Goal: Task Accomplishment & Management: Complete application form

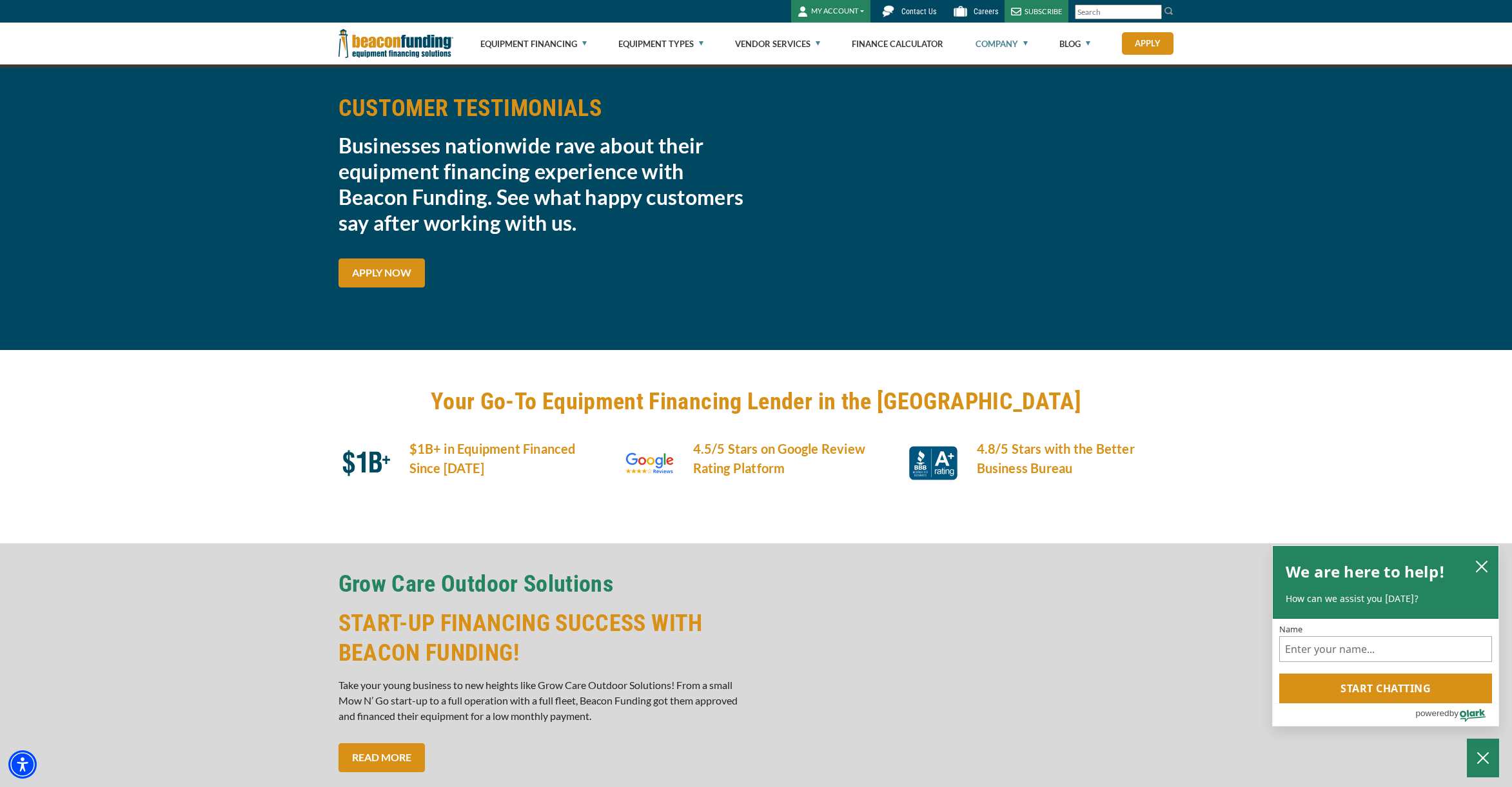
scroll to position [23, 0]
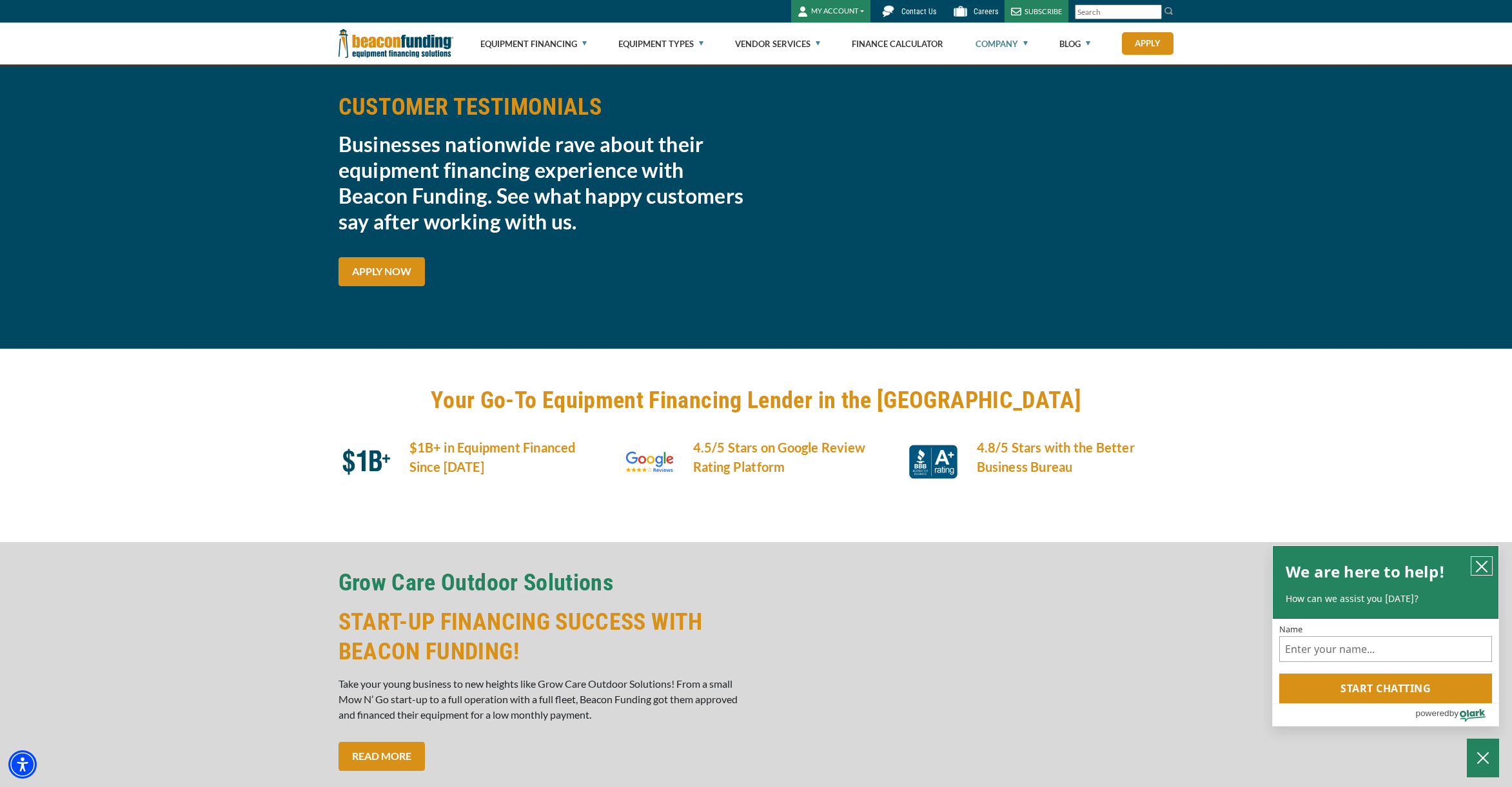
click at [1483, 564] on icon "close chatbox" at bounding box center [1482, 567] width 10 height 10
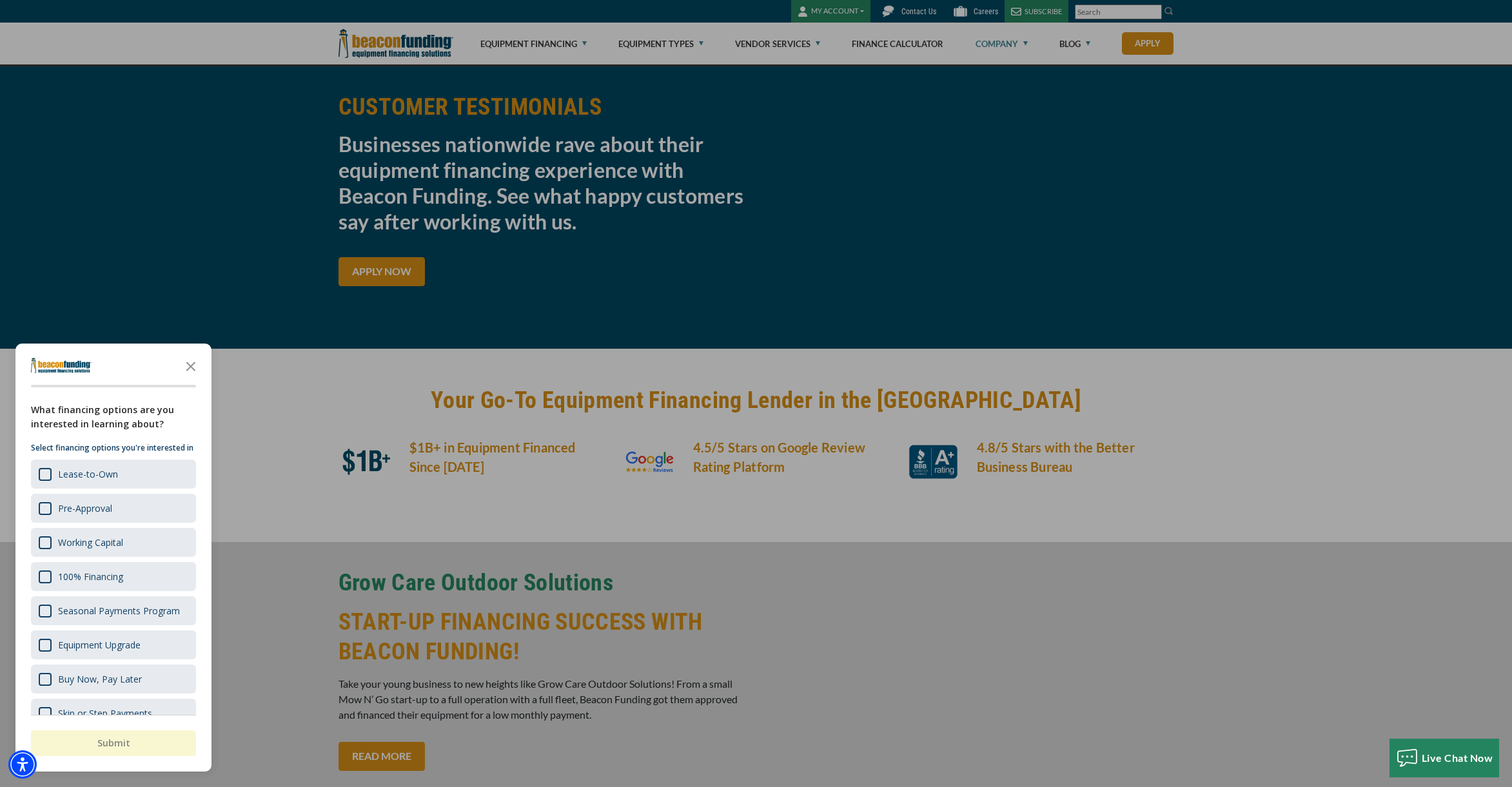
click at [410, 275] on div at bounding box center [756, 394] width 1512 height 787
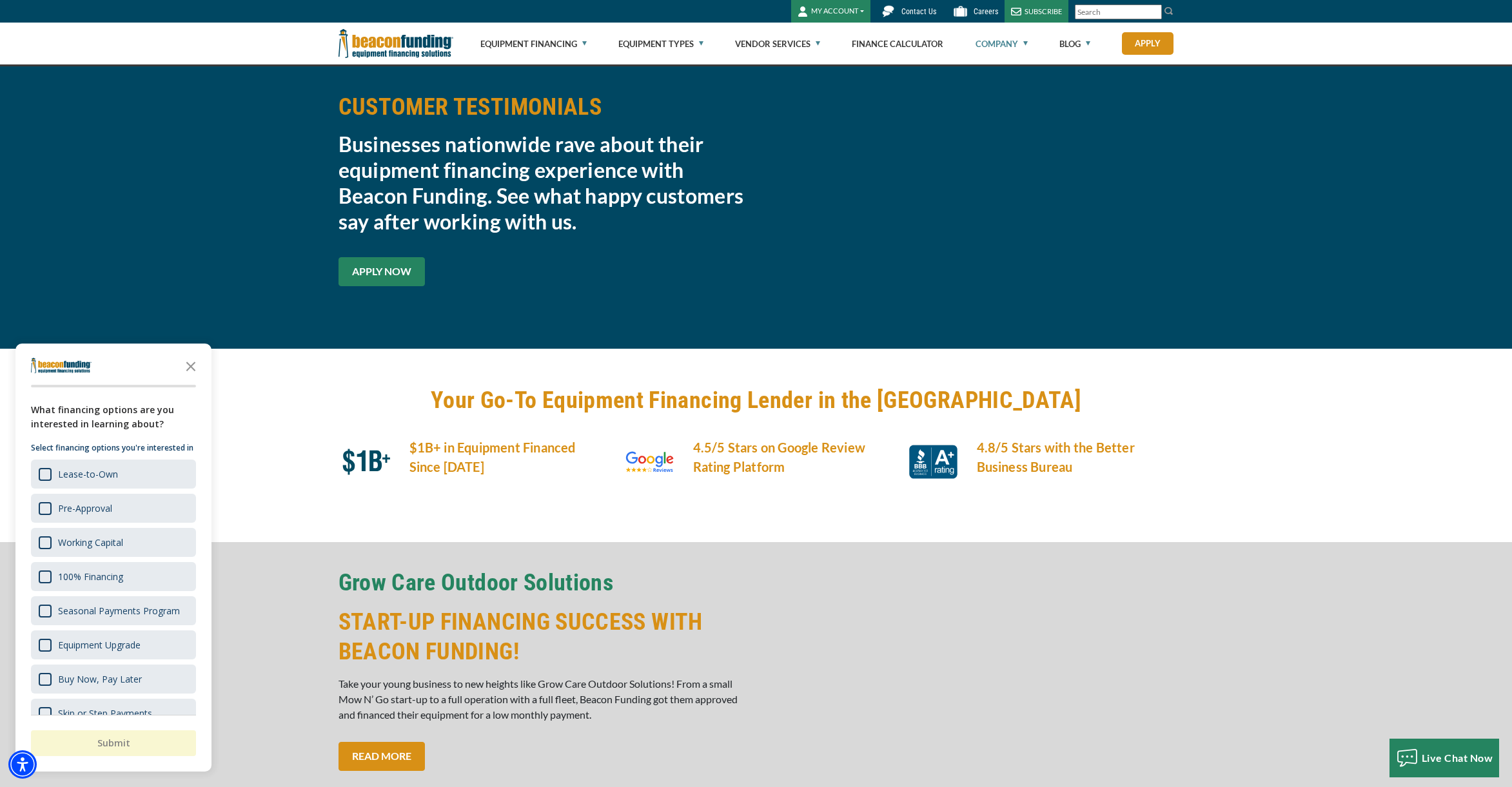
click at [400, 274] on link "APPLY NOW" at bounding box center [381, 271] width 86 height 29
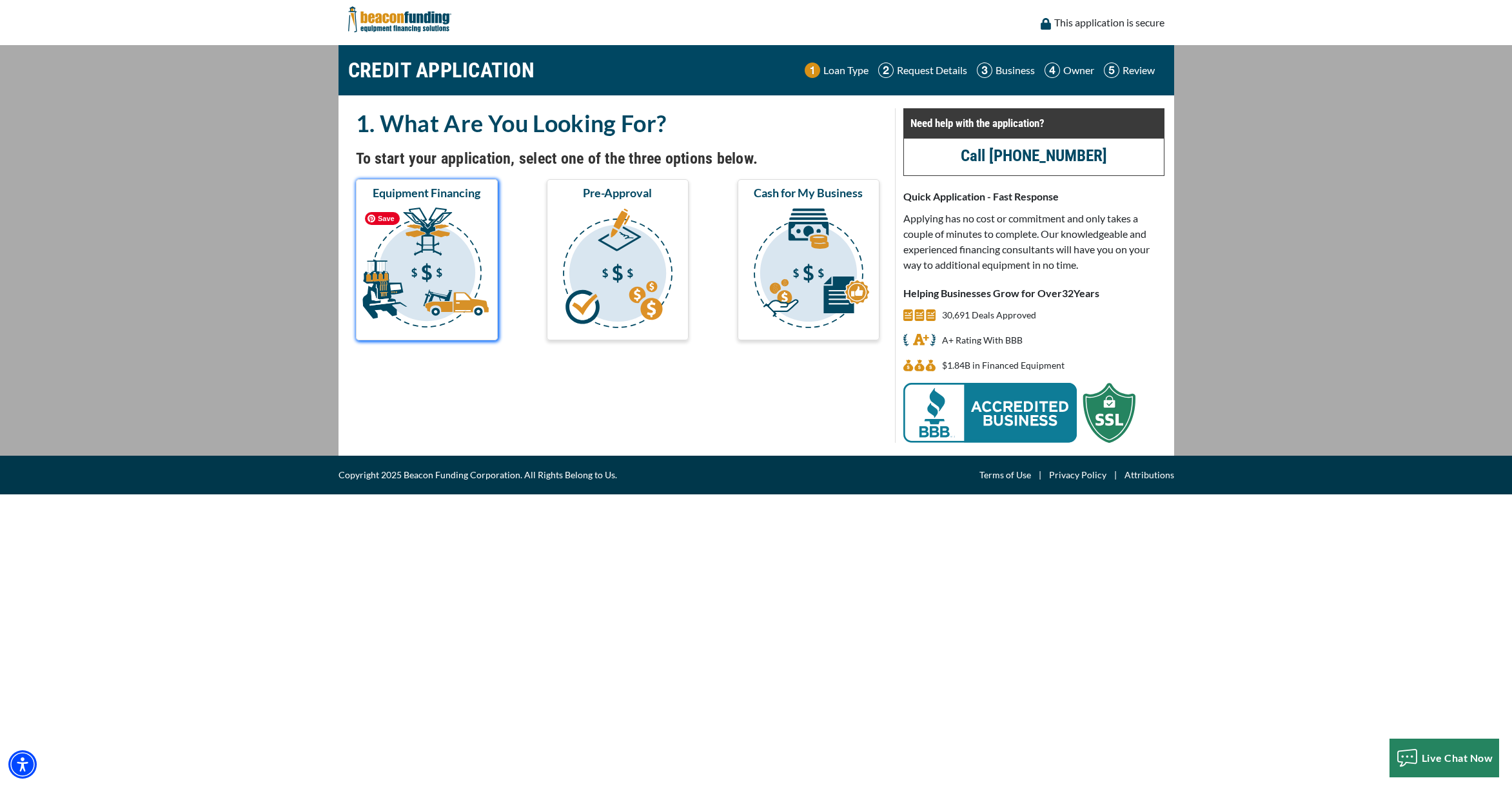
click at [408, 267] on img "submit" at bounding box center [426, 270] width 137 height 129
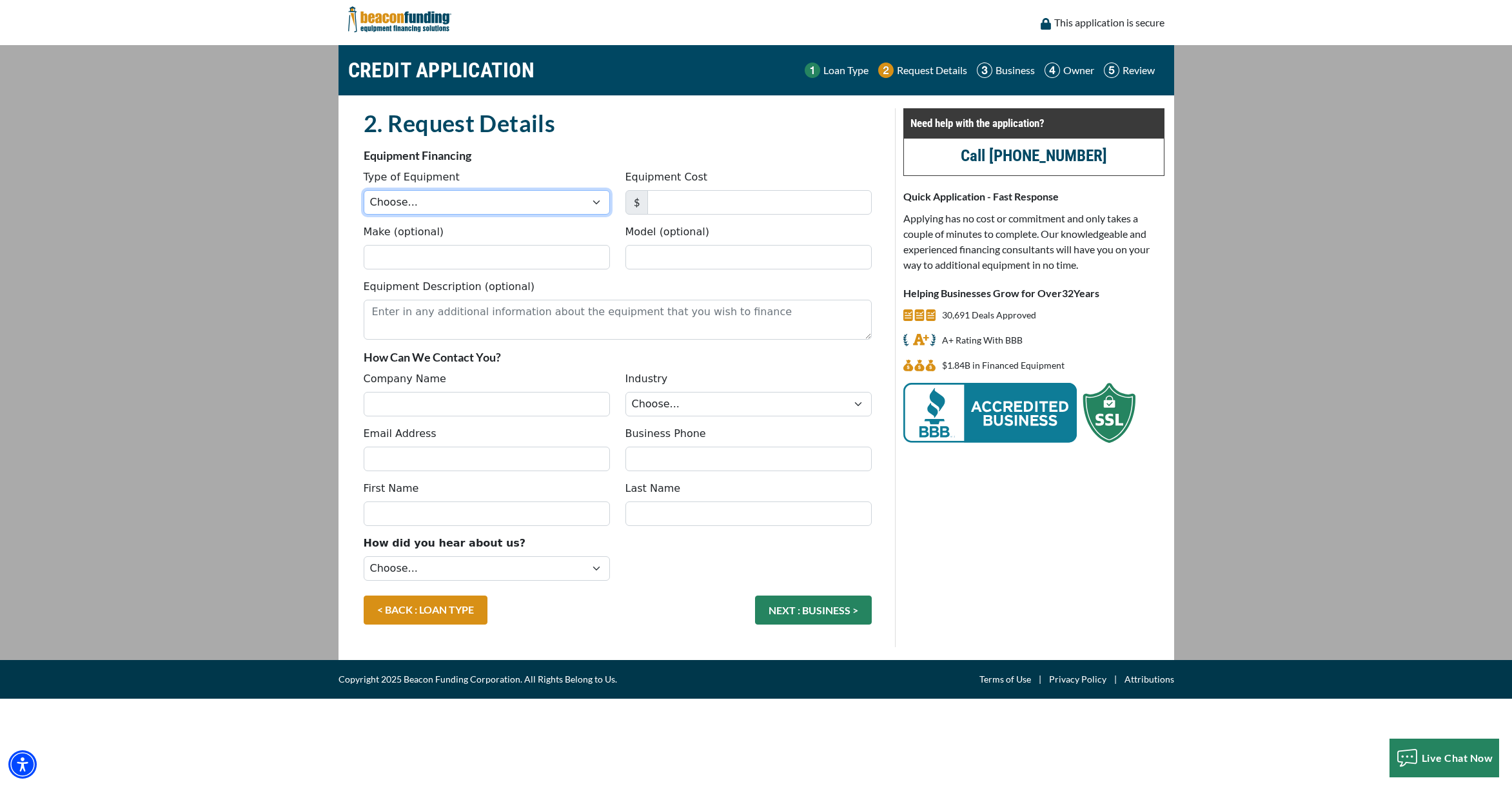
click at [487, 206] on select "Choose... Backhoe Boom/Bucket Truck Chipper Commercial Mower Crane DTG/DTF Prin…" at bounding box center [487, 202] width 246 height 24
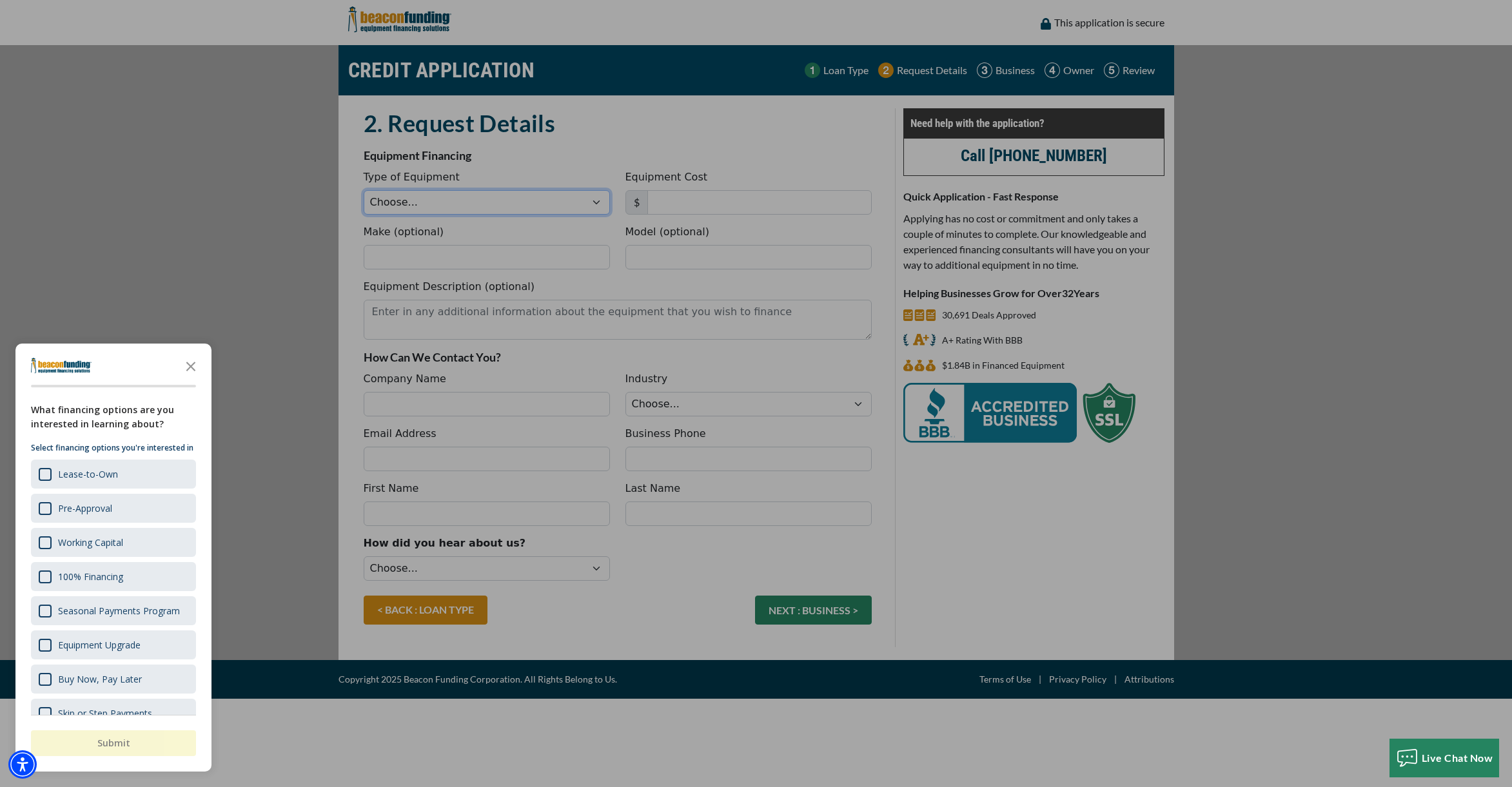
select select "2"
click at [192, 366] on polygon "Close the survey" at bounding box center [192, 367] width 10 height 10
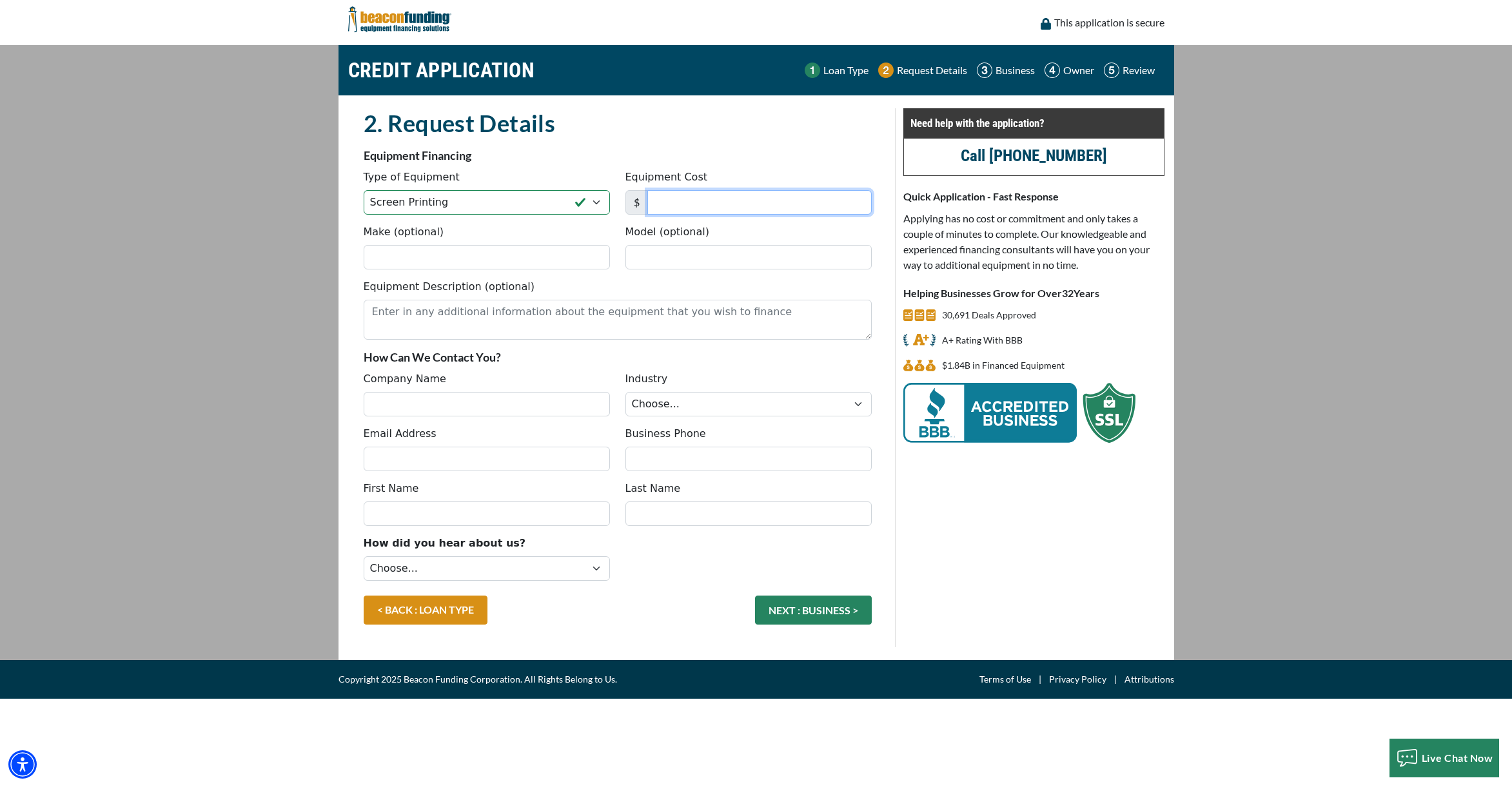
click at [689, 198] on input "Equipment Cost" at bounding box center [760, 202] width 224 height 24
type input "291,100"
click at [410, 262] on input "Make (optional)" at bounding box center [487, 257] width 246 height 24
type input "D1000L"
click at [404, 319] on textarea "Equipment Description (optional)" at bounding box center [617, 320] width 508 height 40
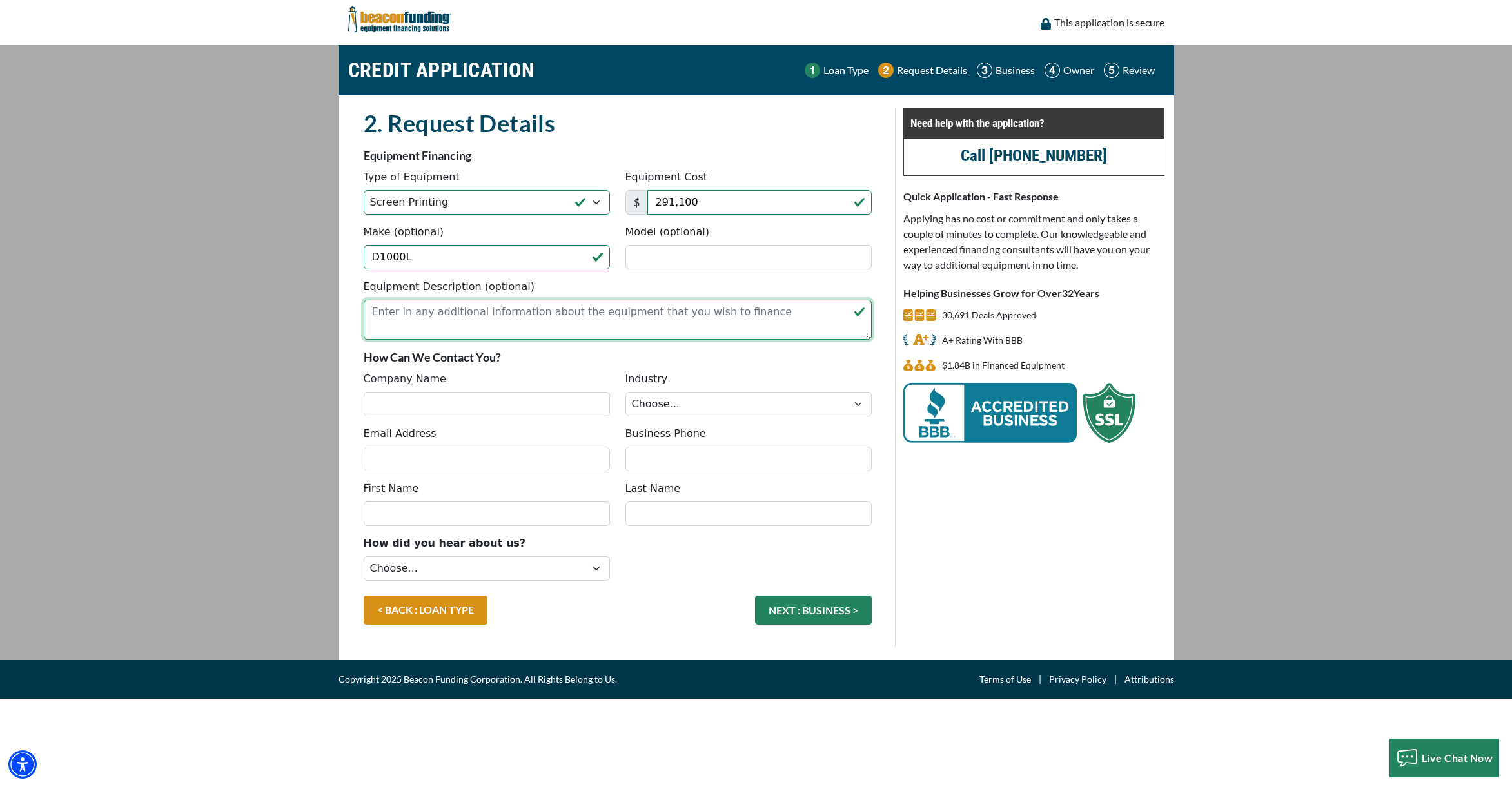
paste textarea "Vastex D-1000 Compact Dryer 120V"
type textarea "Vastex D-1000 Compact Dryer 120V for screen printing"
click at [547, 408] on input "Company Name" at bounding box center [487, 404] width 246 height 24
type input "Dakri Sinclair"
click at [708, 402] on select "Choose... Towing Landscape/Hardscape Decorated Apparel Septic Light Constructio…" at bounding box center [749, 404] width 246 height 24
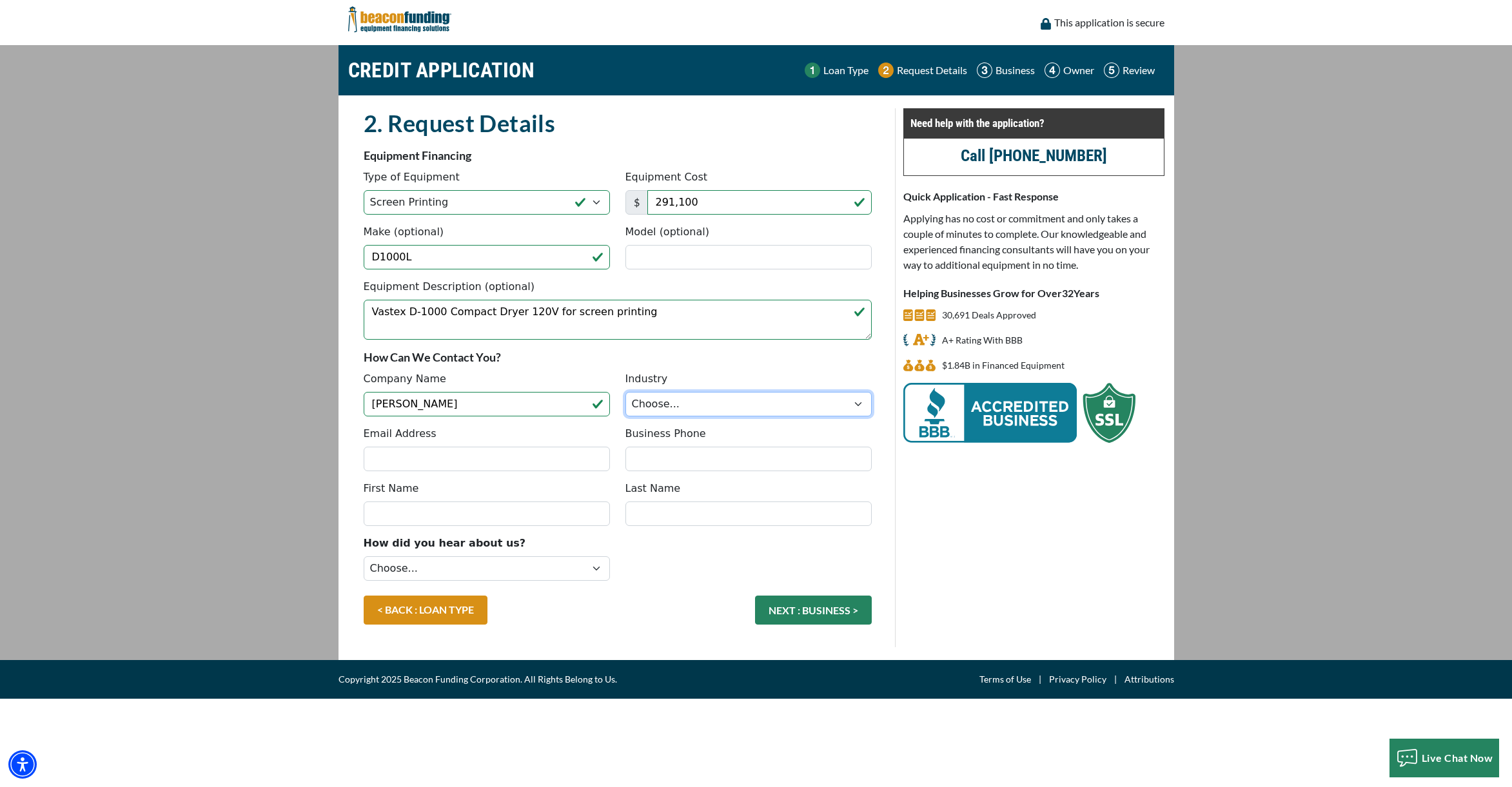
select select "3"
click at [457, 464] on input "Email Address" at bounding box center [487, 459] width 246 height 24
type input "[EMAIL_ADDRESS][DOMAIN_NAME]"
type input "8124995782"
type input "DAKRI"
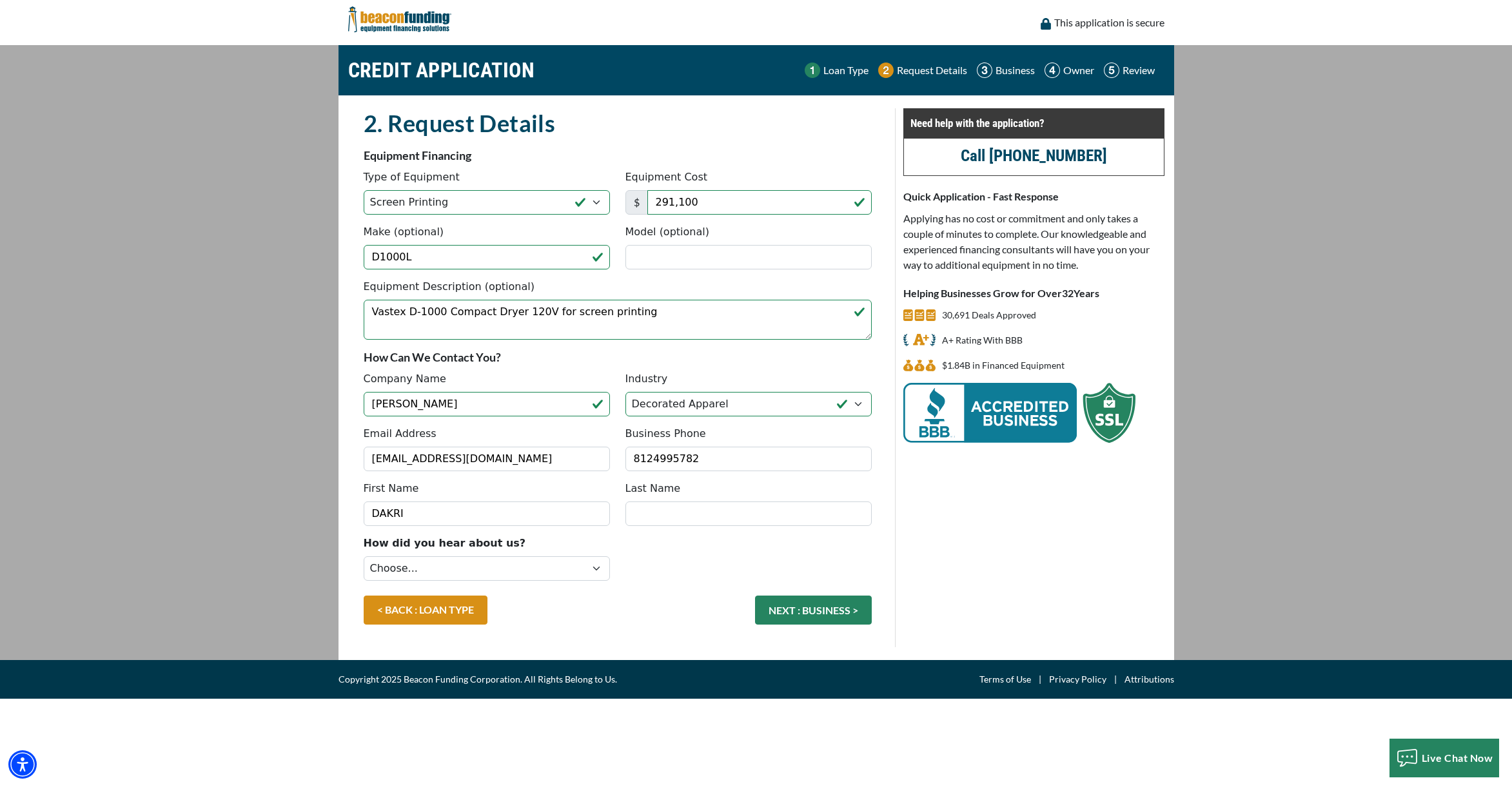
type input "[PERSON_NAME]"
type input "[PHONE_NUMBER]"
drag, startPoint x: 408, startPoint y: 514, endPoint x: 386, endPoint y: 513, distance: 22.0
click at [386, 513] on input "DAKRI" at bounding box center [487, 513] width 246 height 24
type input "DACRIE"
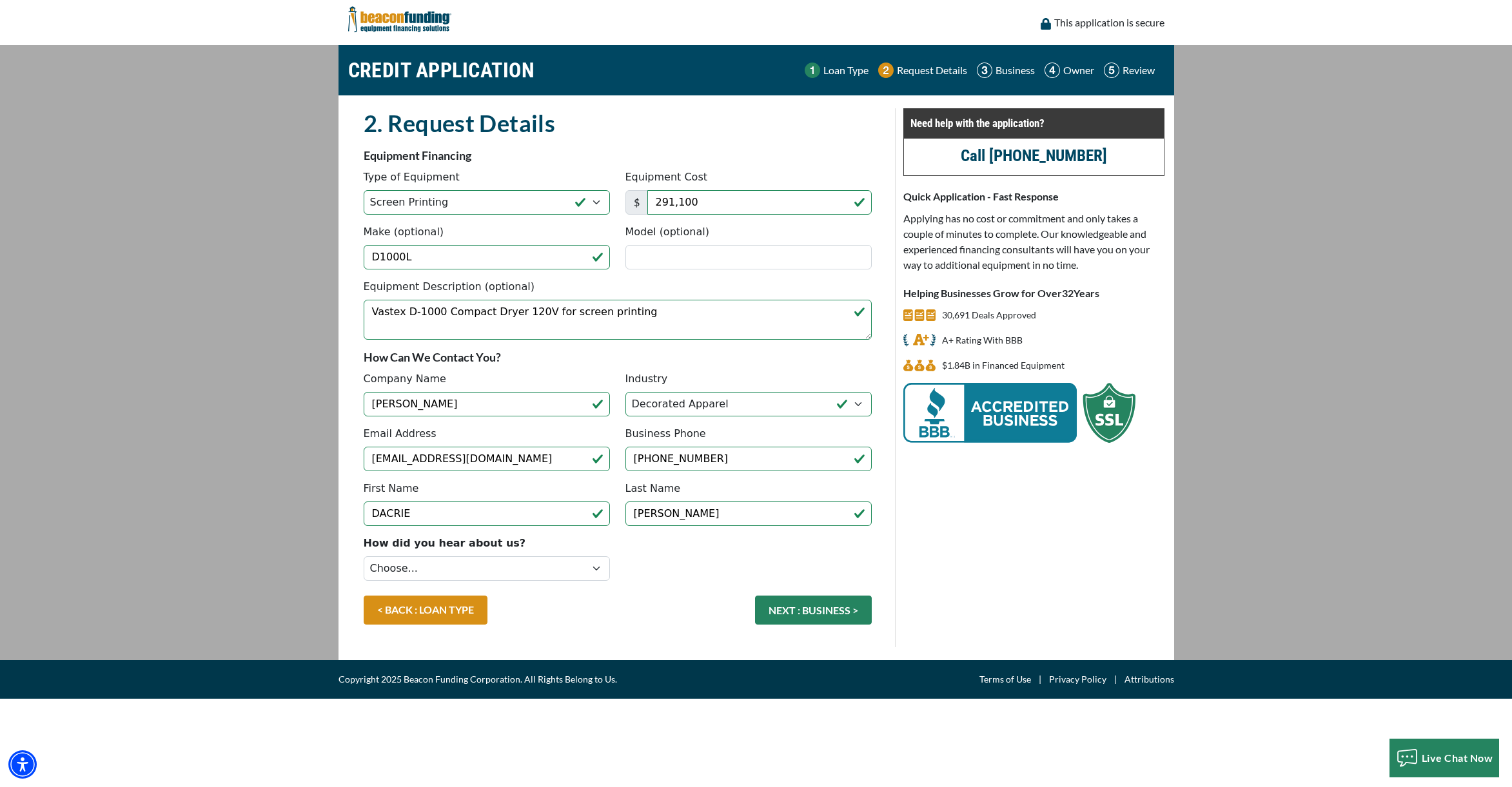
click at [356, 503] on div "First Name DACRIE" at bounding box center [487, 503] width 262 height 45
click at [435, 570] on select "Choose... Internet Search Vendor Referral Word of Mouth Client Referral Email E…" at bounding box center [487, 568] width 246 height 24
select select "9"
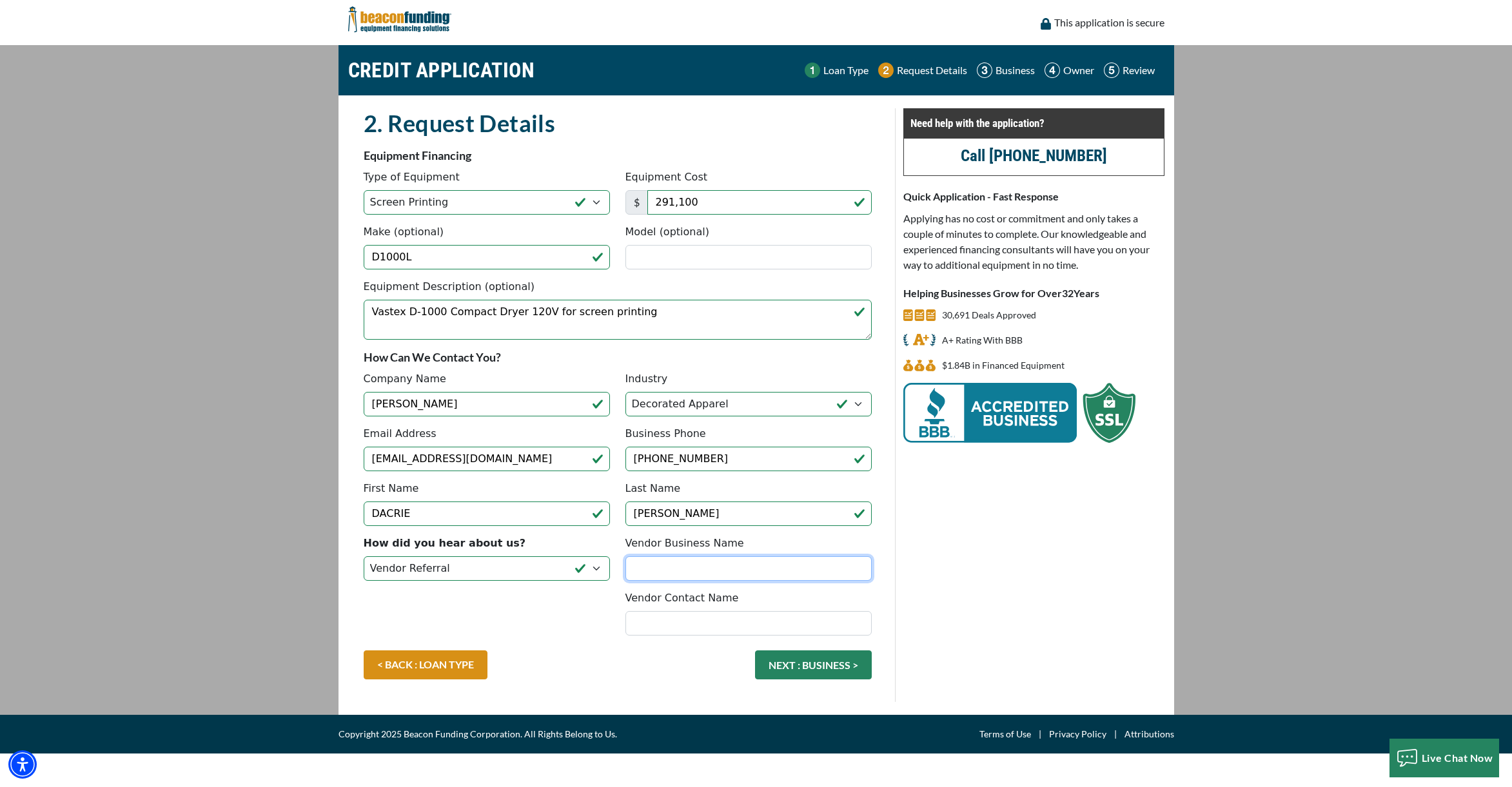
click at [663, 568] on input "Vendor Business Name" at bounding box center [749, 568] width 246 height 24
type input "VASTEX"
click at [642, 625] on input "Vendor Contact Name" at bounding box center [749, 623] width 246 height 24
type input "Antony"
drag, startPoint x: 688, startPoint y: 571, endPoint x: 617, endPoint y: 563, distance: 71.4
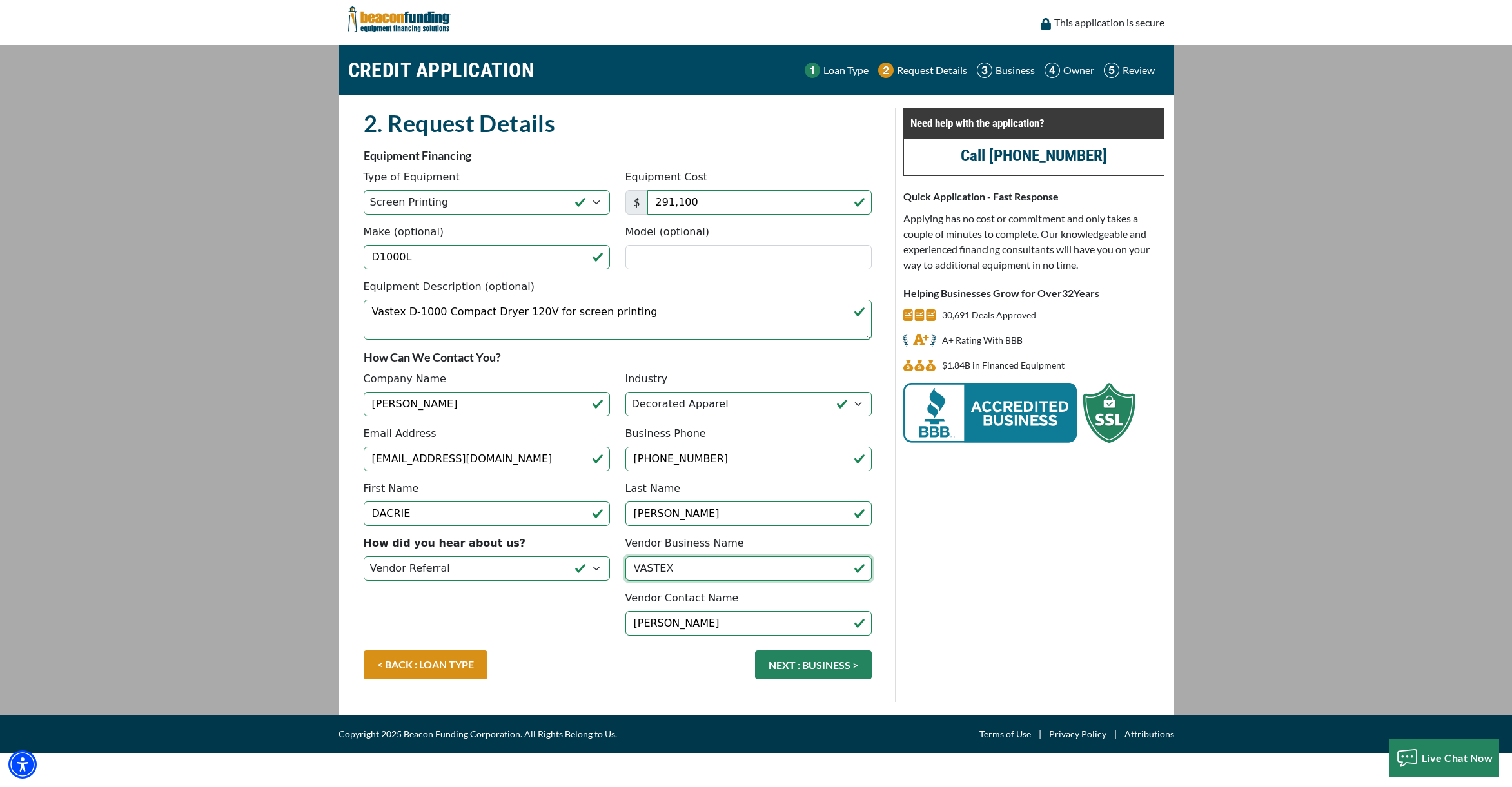
click at [617, 563] on div "How did you hear about us? Choose... Internet Search Vendor Referral Word of Mo…" at bounding box center [617, 593] width 524 height 115
paste input "Texsource Indiana"
type input "Texsource Indiana"
click at [686, 624] on input "Antony" at bounding box center [749, 623] width 246 height 24
type input "Antony Sharples"
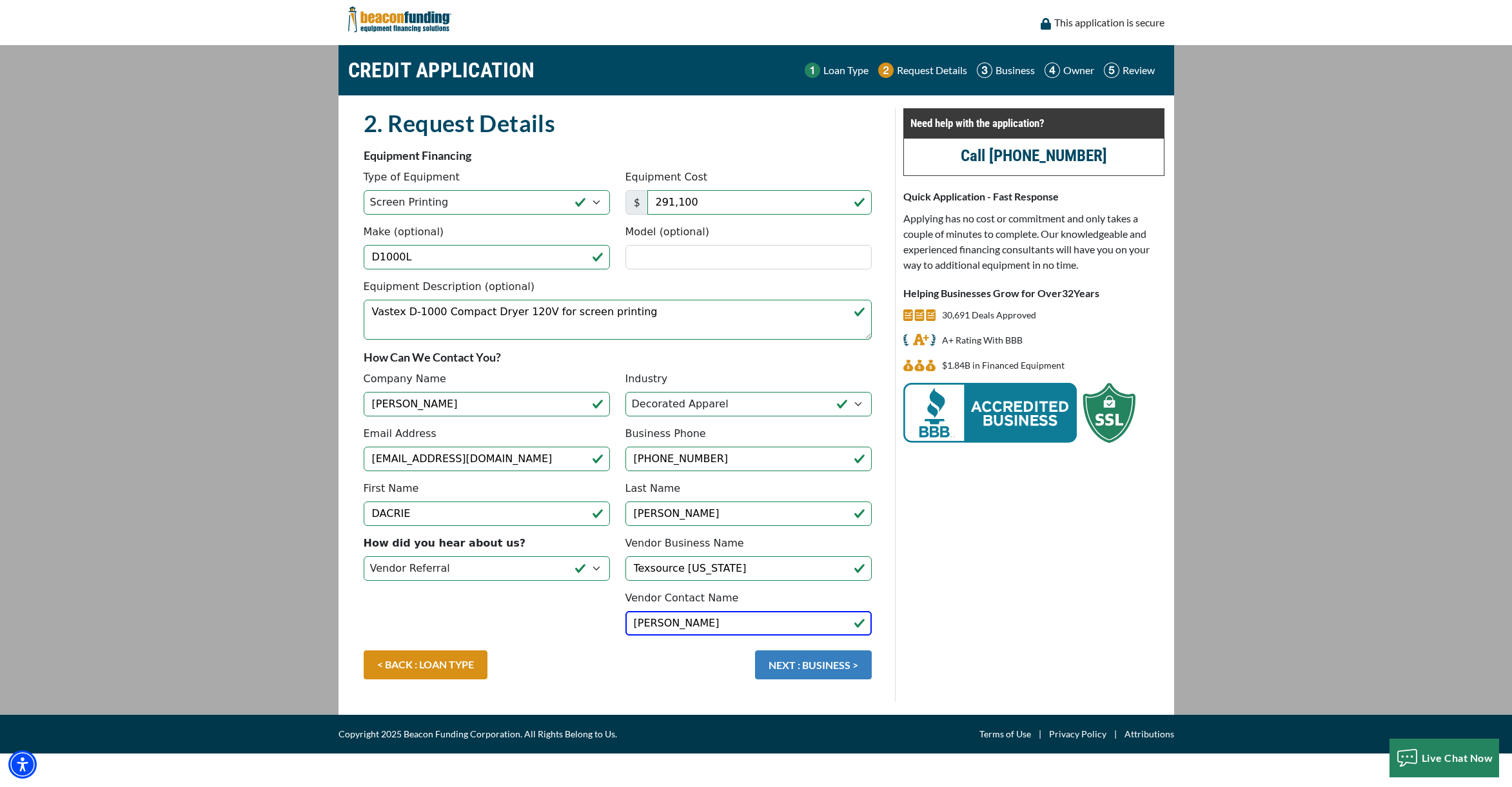
click at [799, 668] on button "NEXT : BUSINESS >" at bounding box center [813, 665] width 116 height 29
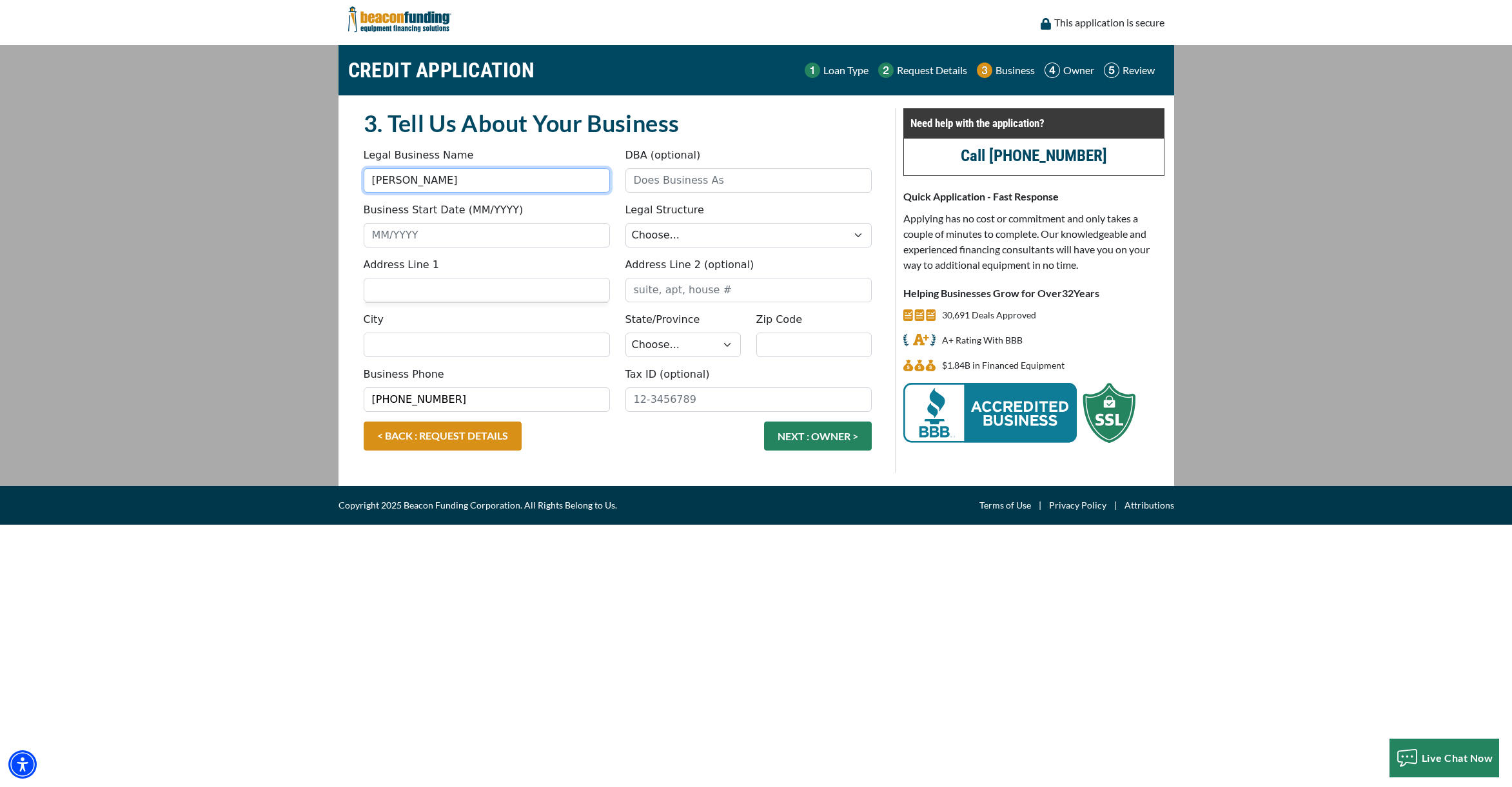
click at [387, 181] on input "[PERSON_NAME]" at bounding box center [487, 180] width 246 height 24
click at [396, 182] on input "Dacri Sinclair" at bounding box center [487, 180] width 246 height 24
type input "Dacrie Sinclair"
click at [710, 178] on input "DBA (optional)" at bounding box center [749, 180] width 246 height 24
type input "Dakri Sinclair, Artist"
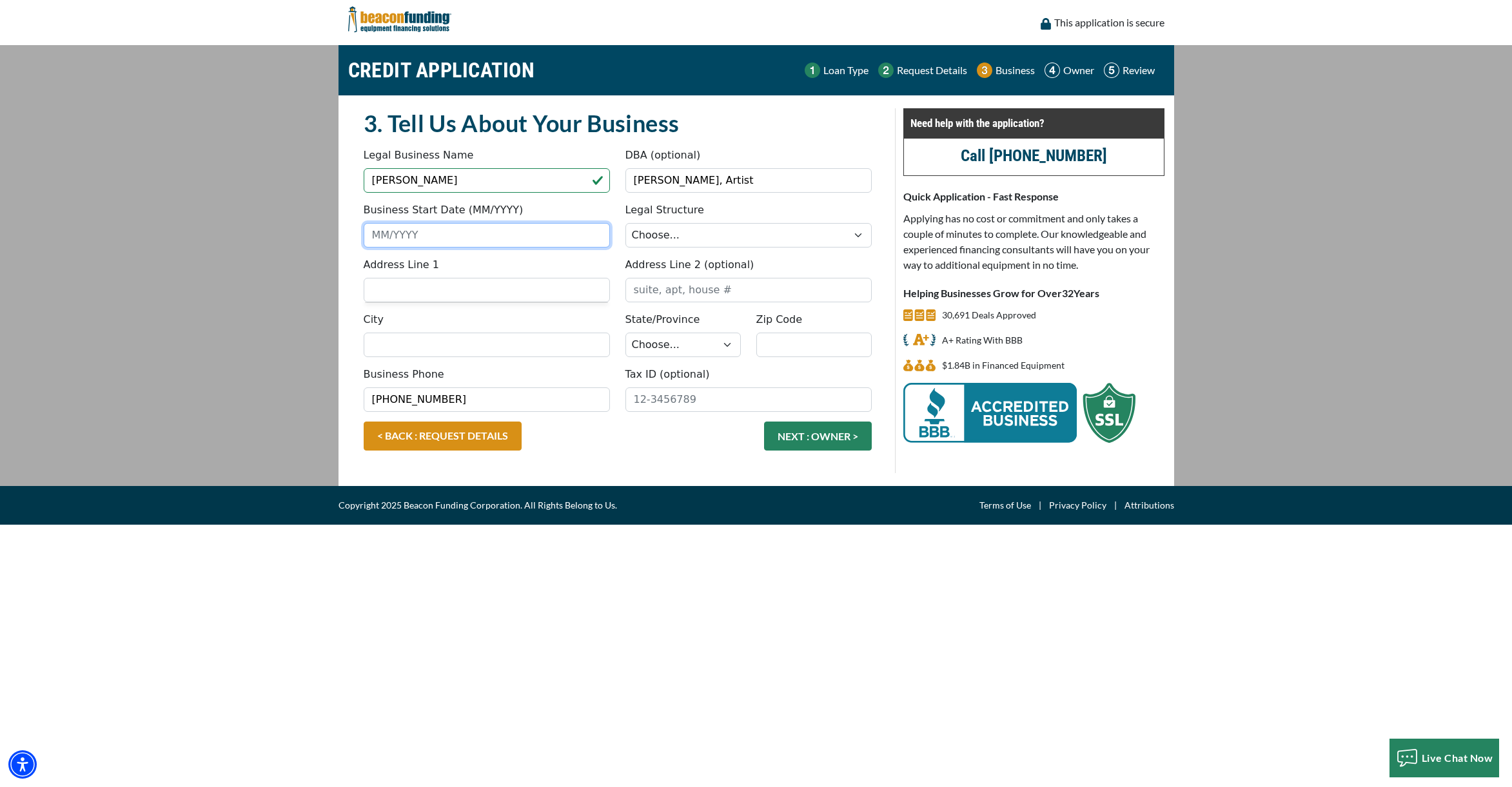
click at [505, 242] on input "Business Start Date (MM/YYYY)" at bounding box center [487, 234] width 246 height 24
type input "01/2002"
click at [393, 283] on input "Address Line 1" at bounding box center [487, 290] width 246 height 24
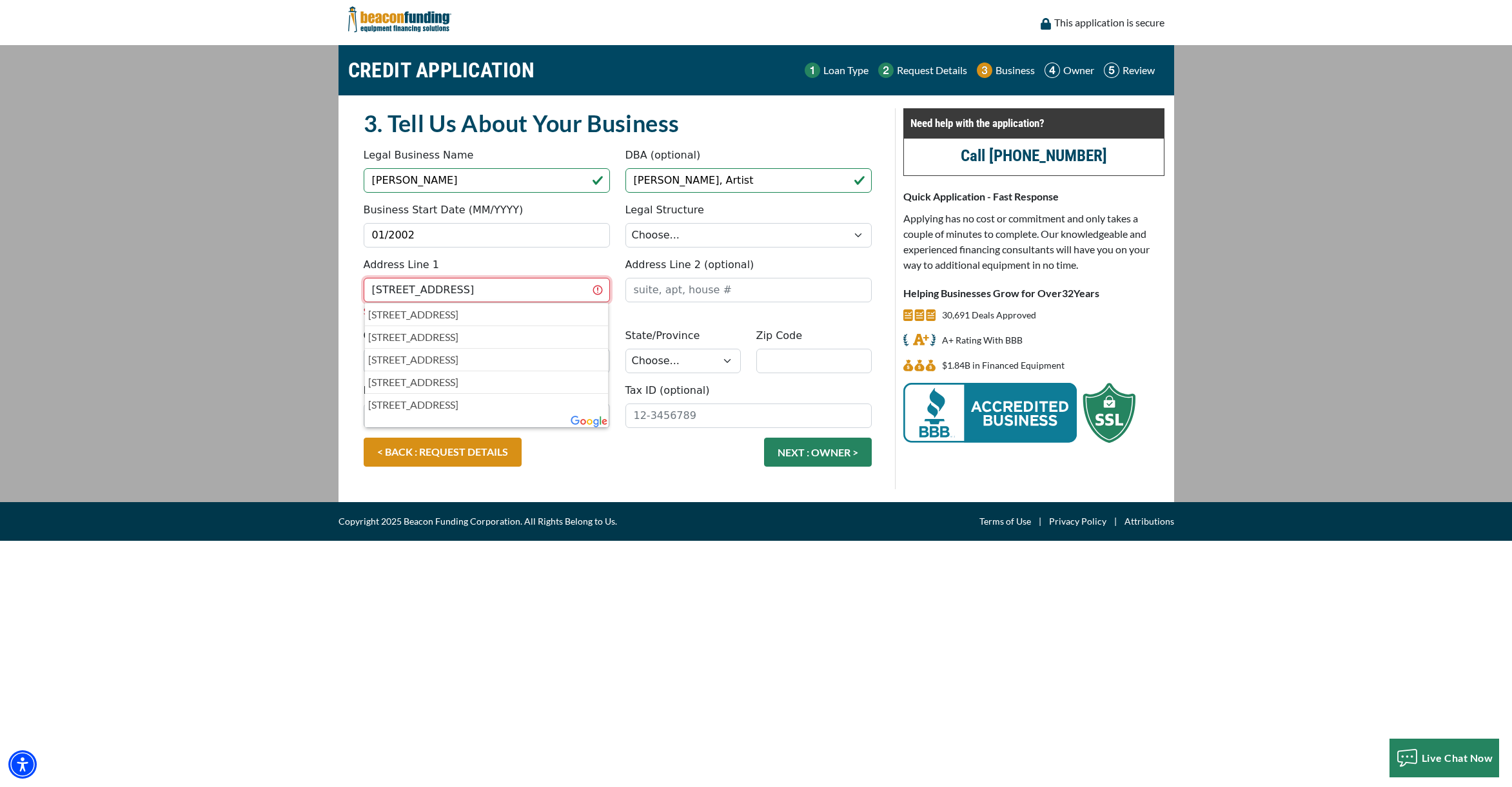
click at [462, 292] on input "200 East Main St" at bounding box center [487, 290] width 246 height 24
type input "200 East Main St"
click at [657, 296] on input "Address Line 2 (optional)" at bounding box center [749, 290] width 246 height 24
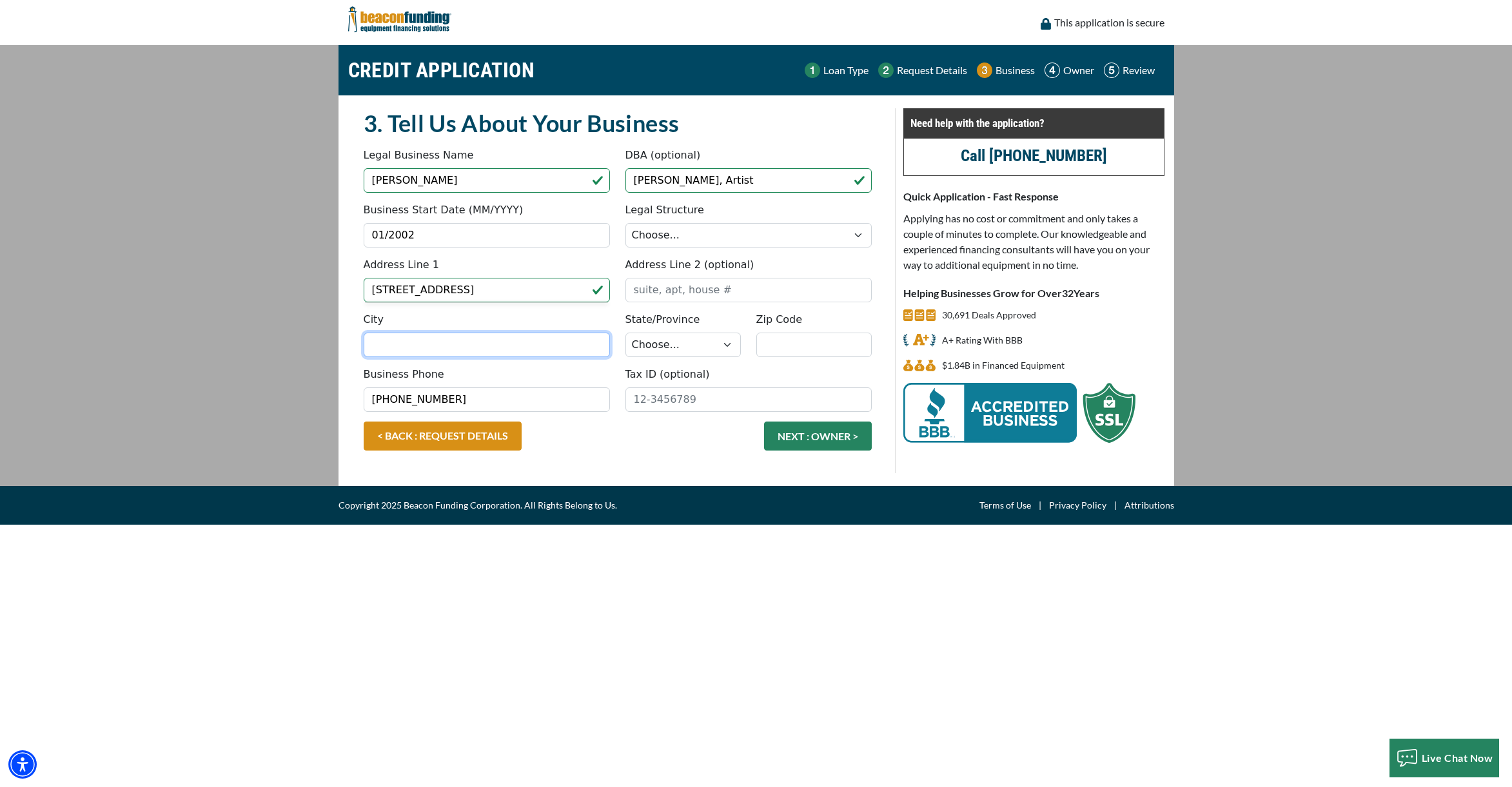
click at [511, 340] on input "City" at bounding box center [487, 344] width 246 height 24
type input "[GEOGRAPHIC_DATA]"
click at [683, 349] on select "Choose... AL AK AZ AR CA CO CT DE DC [GEOGRAPHIC_DATA] [GEOGRAPHIC_DATA] HI ID …" at bounding box center [684, 344] width 116 height 24
select select "16"
click at [772, 335] on input "Zip Code" at bounding box center [814, 344] width 116 height 24
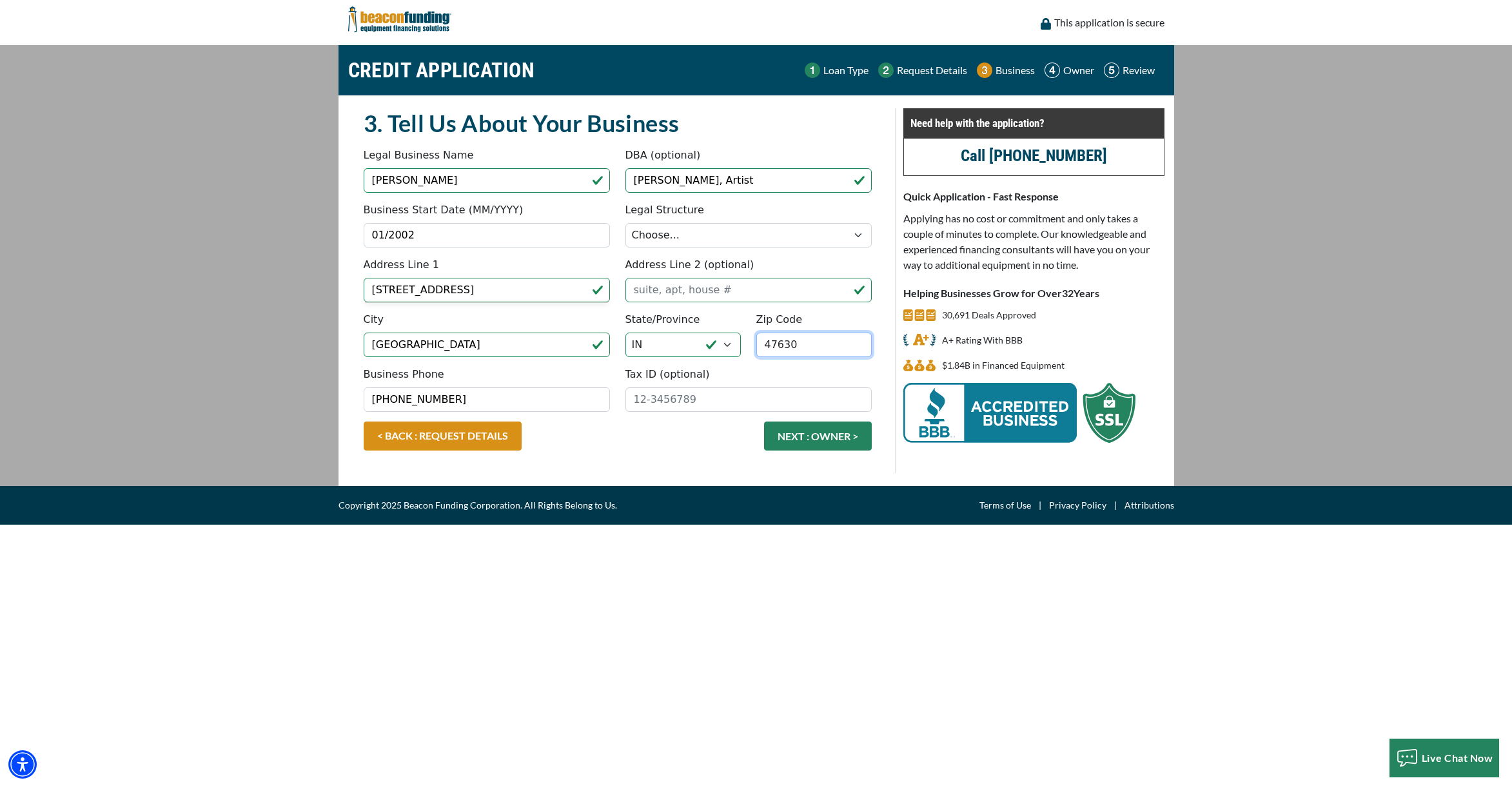
type input "47630"
click at [690, 403] on input "Tax ID (optional)" at bounding box center [749, 399] width 246 height 24
type input "77-0510487"
click at [837, 440] on button "NEXT : OWNER >" at bounding box center [818, 436] width 108 height 29
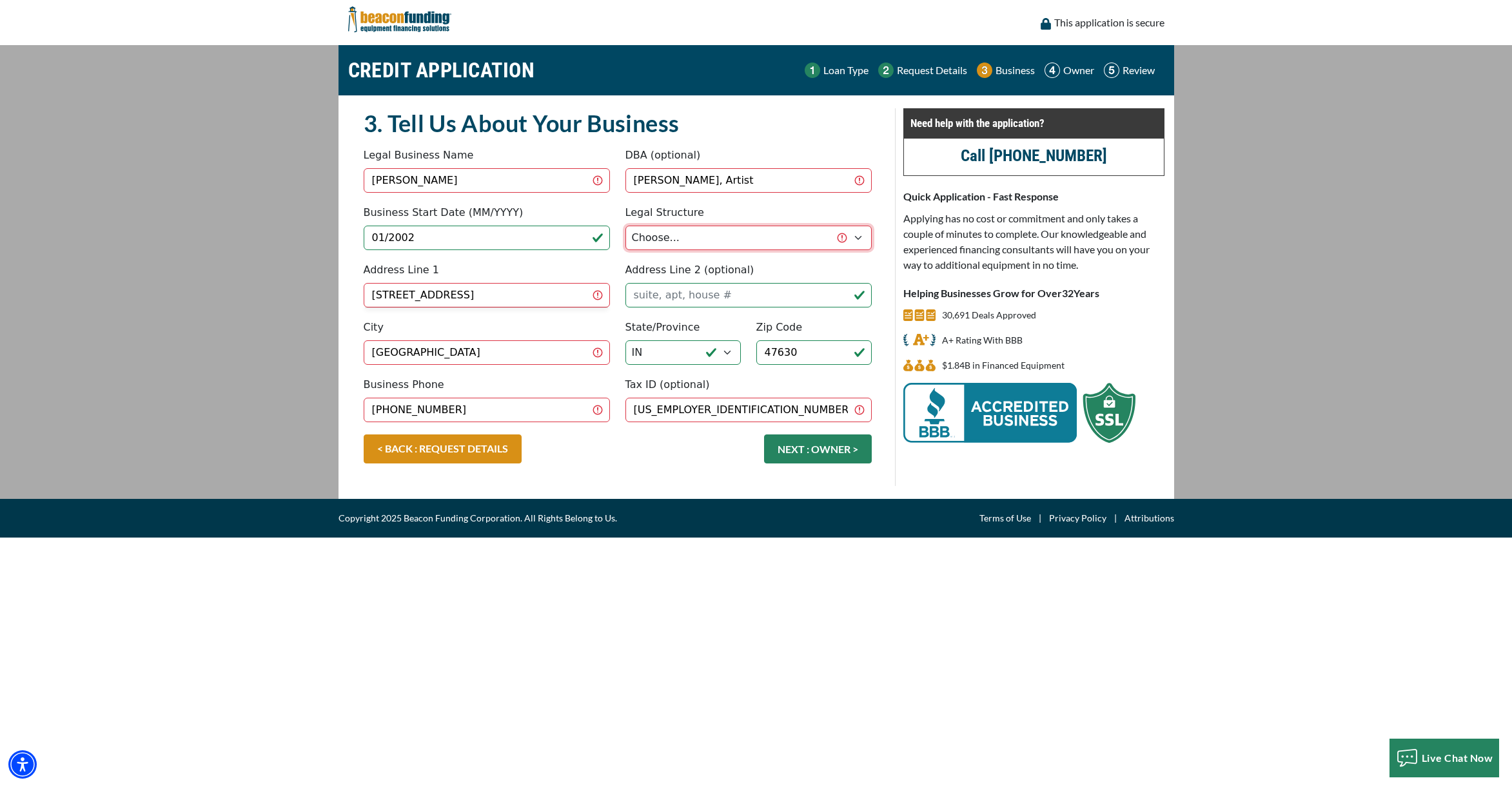
click at [787, 234] on select "Choose... Corporation LLC LLP Municipality Non-Profit Partnership Proprietorship" at bounding box center [749, 237] width 246 height 24
select select "4"
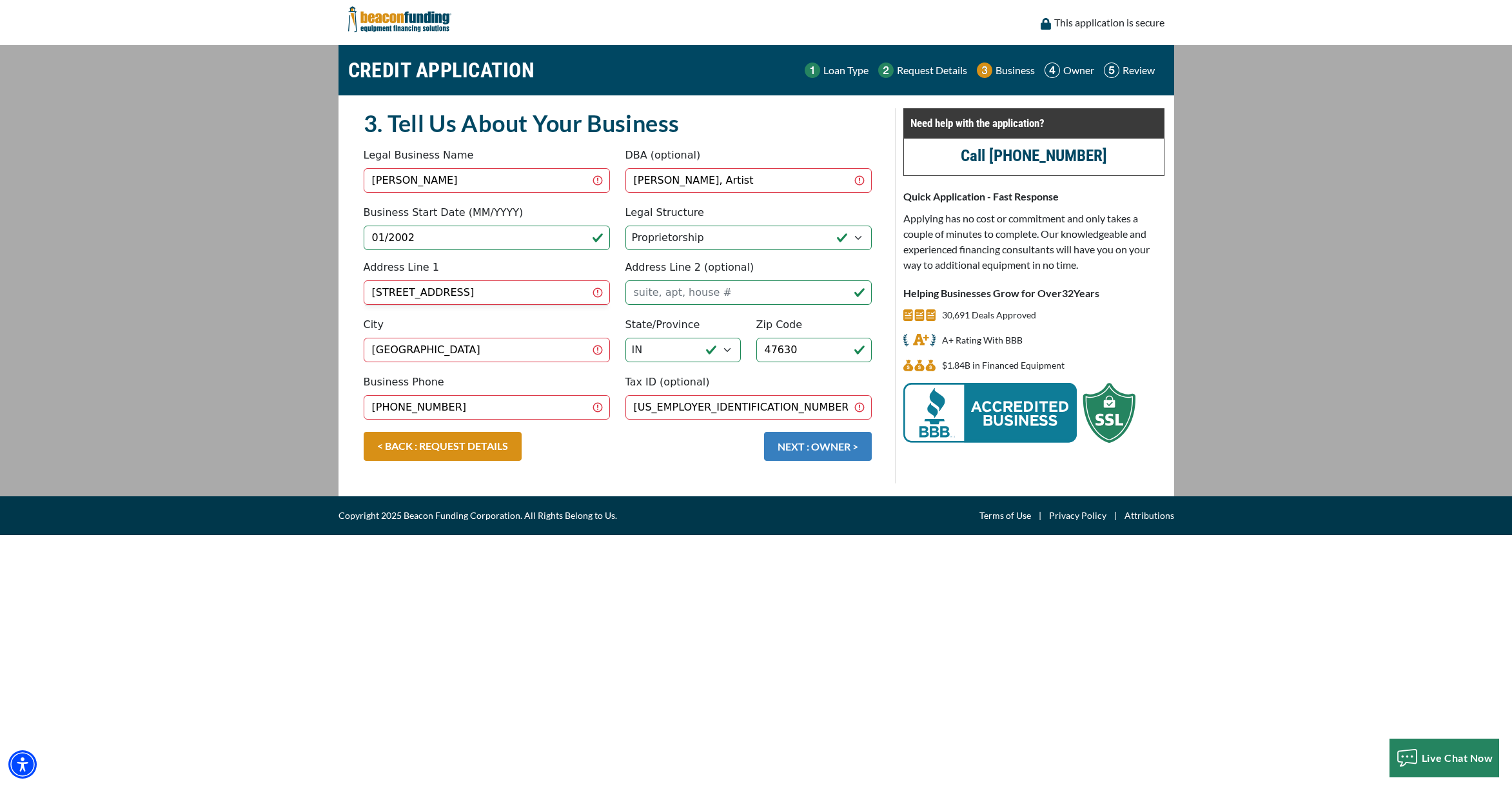
click at [803, 439] on button "NEXT : OWNER >" at bounding box center [818, 446] width 108 height 29
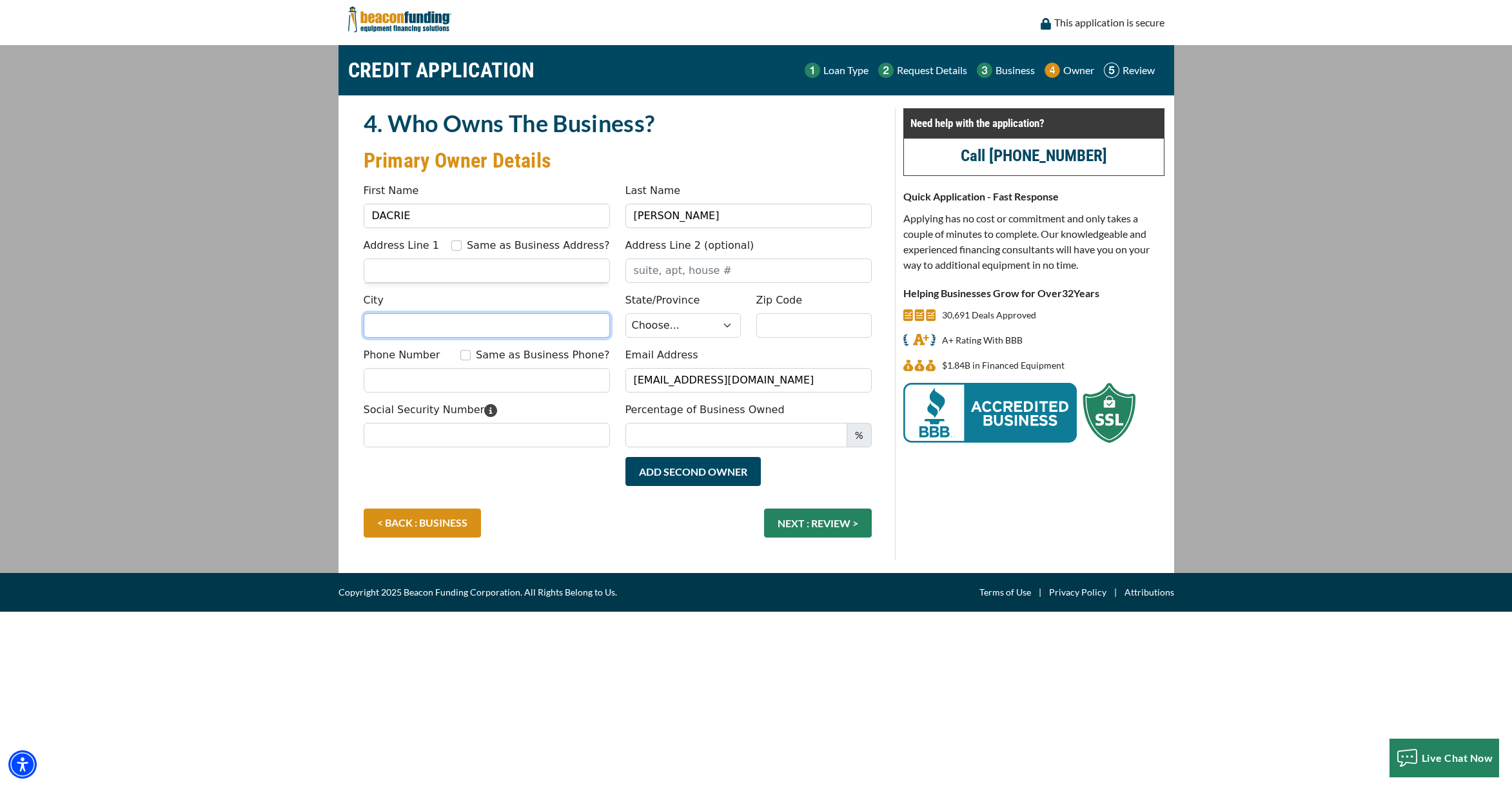
click at [455, 337] on input "City" at bounding box center [487, 325] width 246 height 24
type input "[GEOGRAPHIC_DATA]"
type input "DAKRI"
type input "[STREET_ADDRESS]"
select select "16"
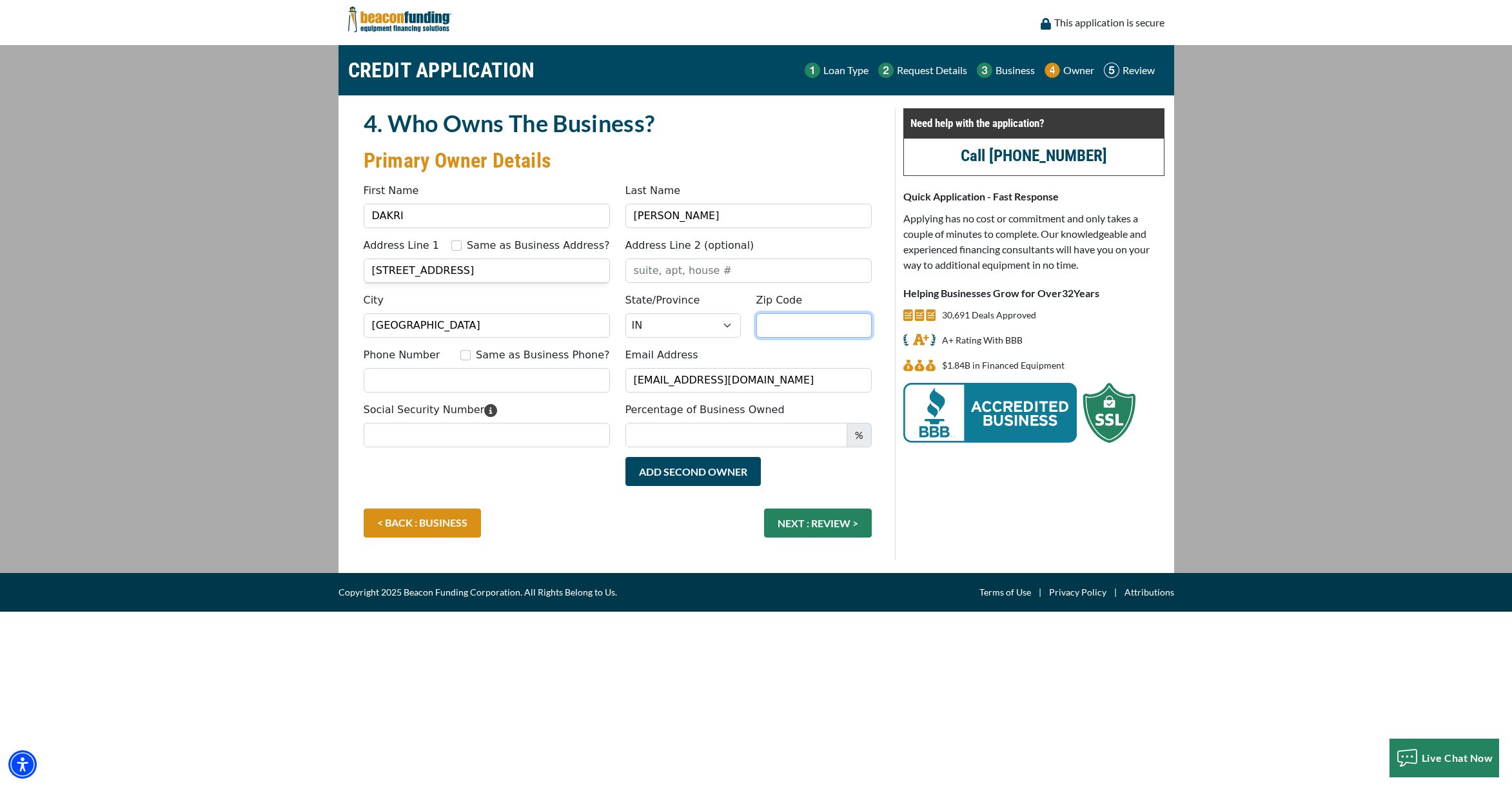
type input "47630"
type input "8124995782"
type input "Per"
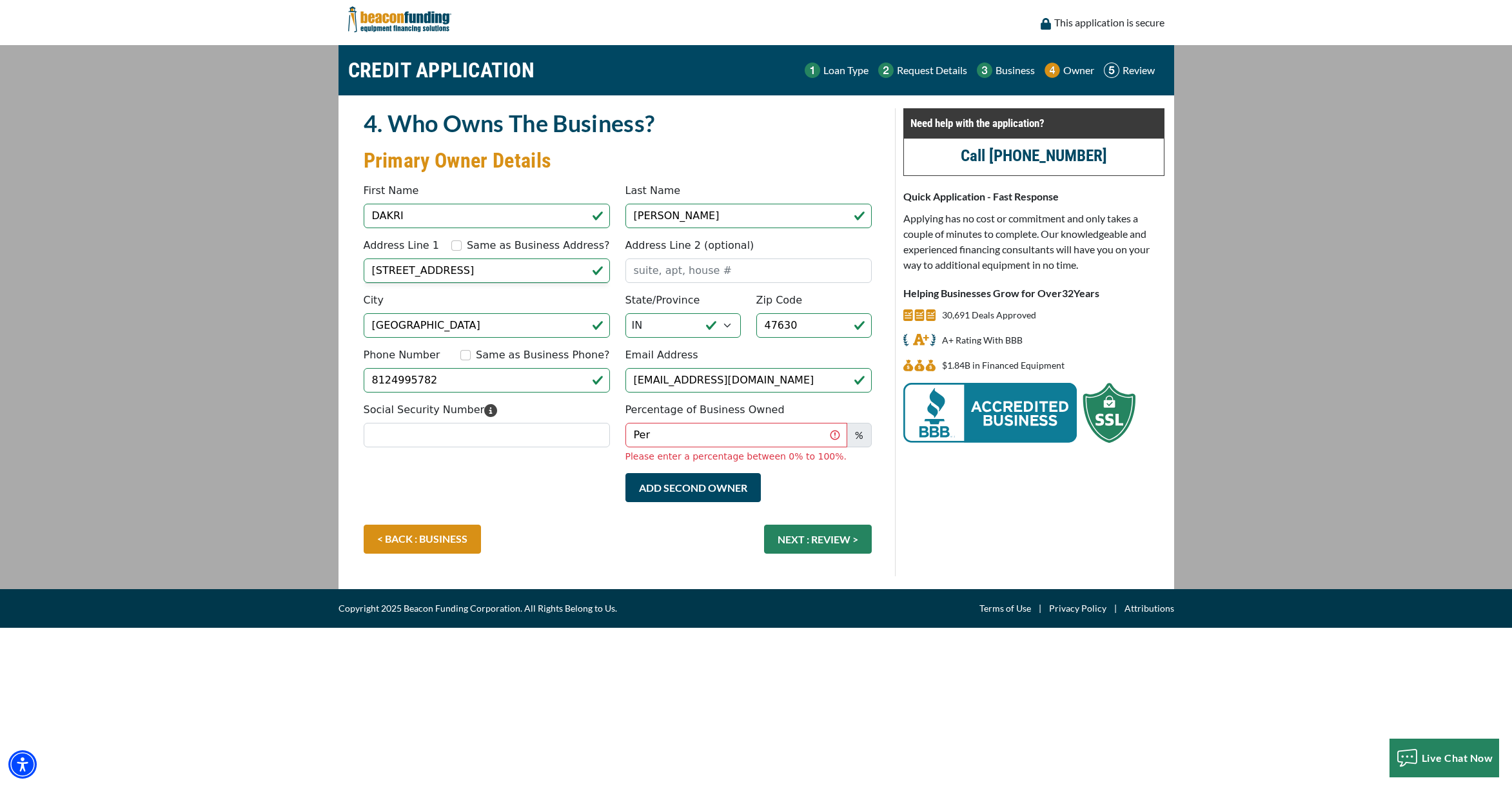
type input "[PHONE_NUMBER]"
click at [527, 435] on input "Social Security Number" at bounding box center [487, 435] width 246 height 24
type input "314-90-3735"
drag, startPoint x: 663, startPoint y: 441, endPoint x: 631, endPoint y: 436, distance: 32.4
click at [631, 436] on input "Per" at bounding box center [736, 435] width 222 height 24
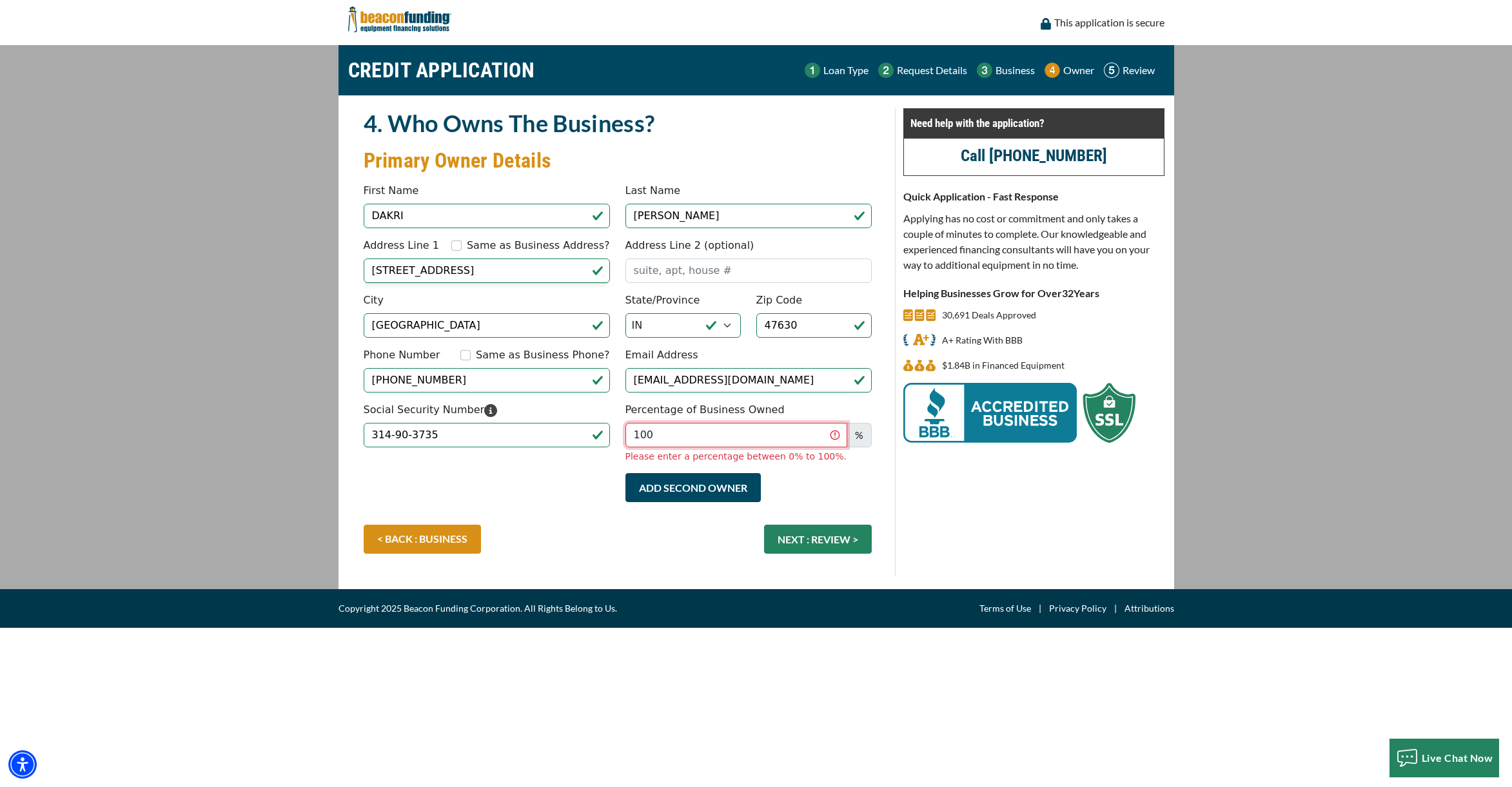
type input "100"
click at [862, 489] on div "Add Second Owner Remove Second Owner" at bounding box center [749, 494] width 262 height 42
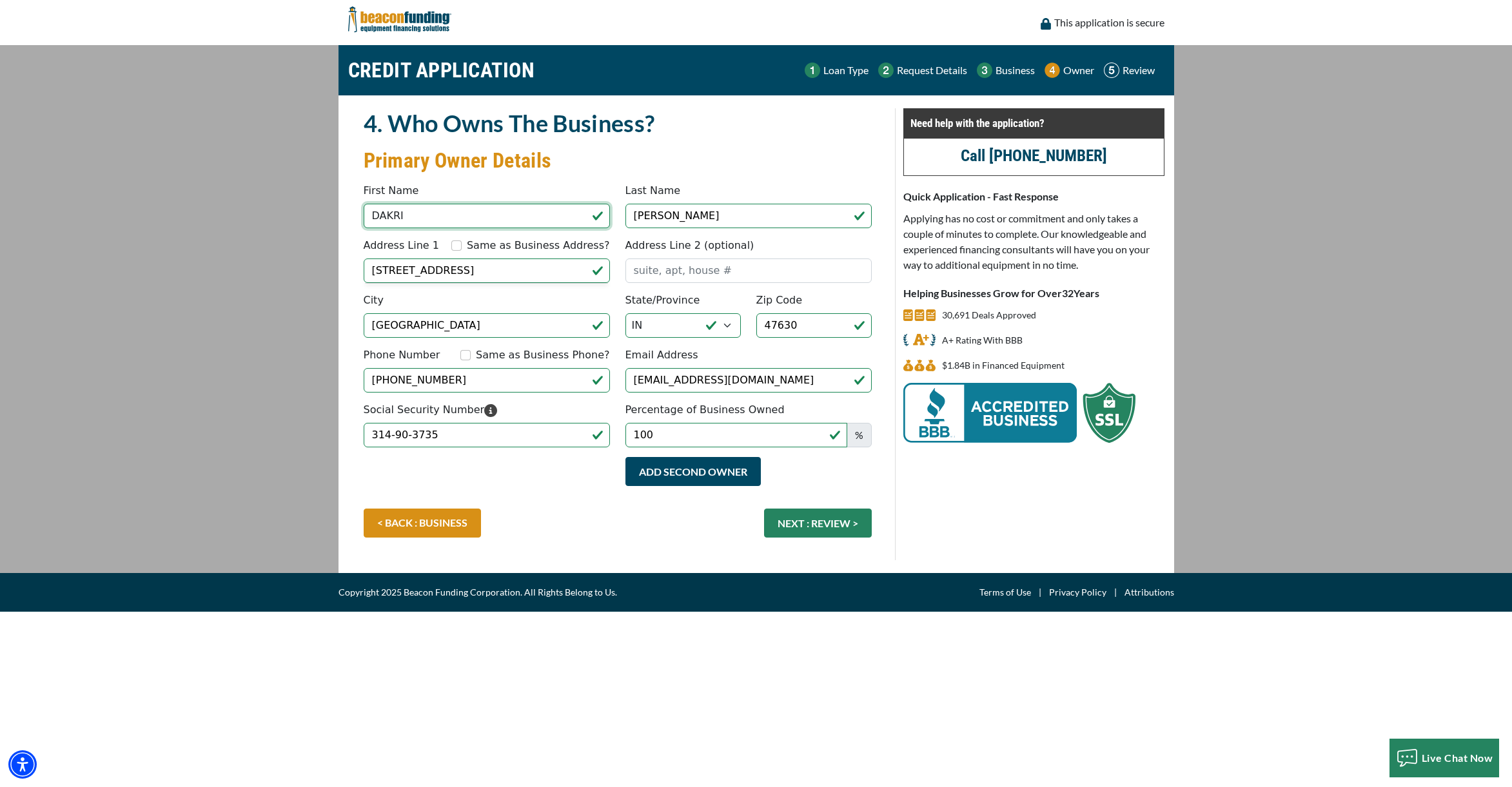
drag, startPoint x: 410, startPoint y: 214, endPoint x: 384, endPoint y: 214, distance: 26.0
click at [384, 214] on input "DAKRI" at bounding box center [487, 215] width 246 height 24
type input "DACRIE"
click at [195, 224] on main "CREDIT APPLICATION Loan Type Request Details Business Owner Review" at bounding box center [756, 309] width 1512 height 528
click at [837, 526] on button "NEXT : REVIEW >" at bounding box center [818, 522] width 108 height 29
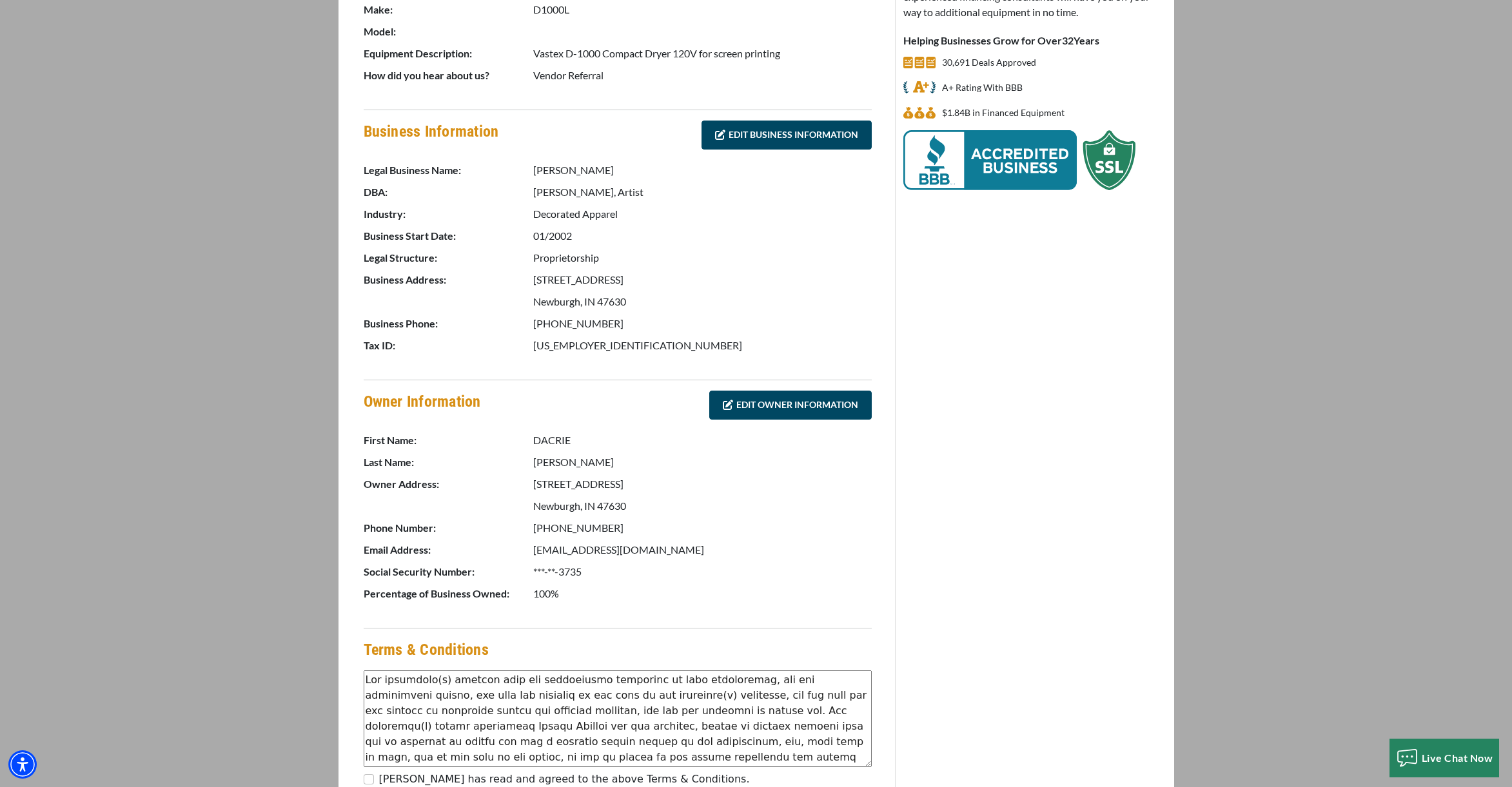
scroll to position [24, 0]
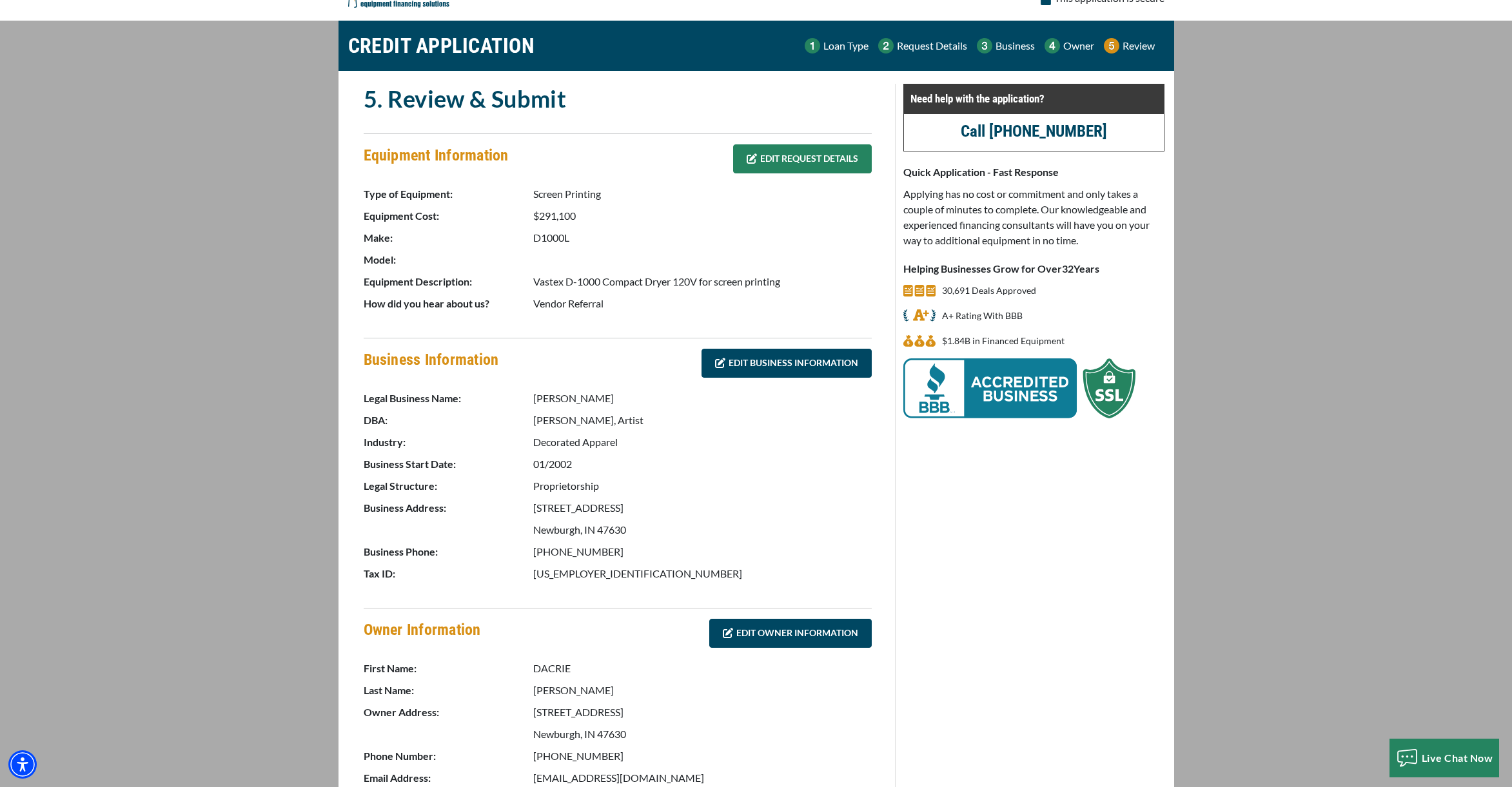
click at [787, 163] on link "EDIT REQUEST DETAILS" at bounding box center [802, 158] width 139 height 29
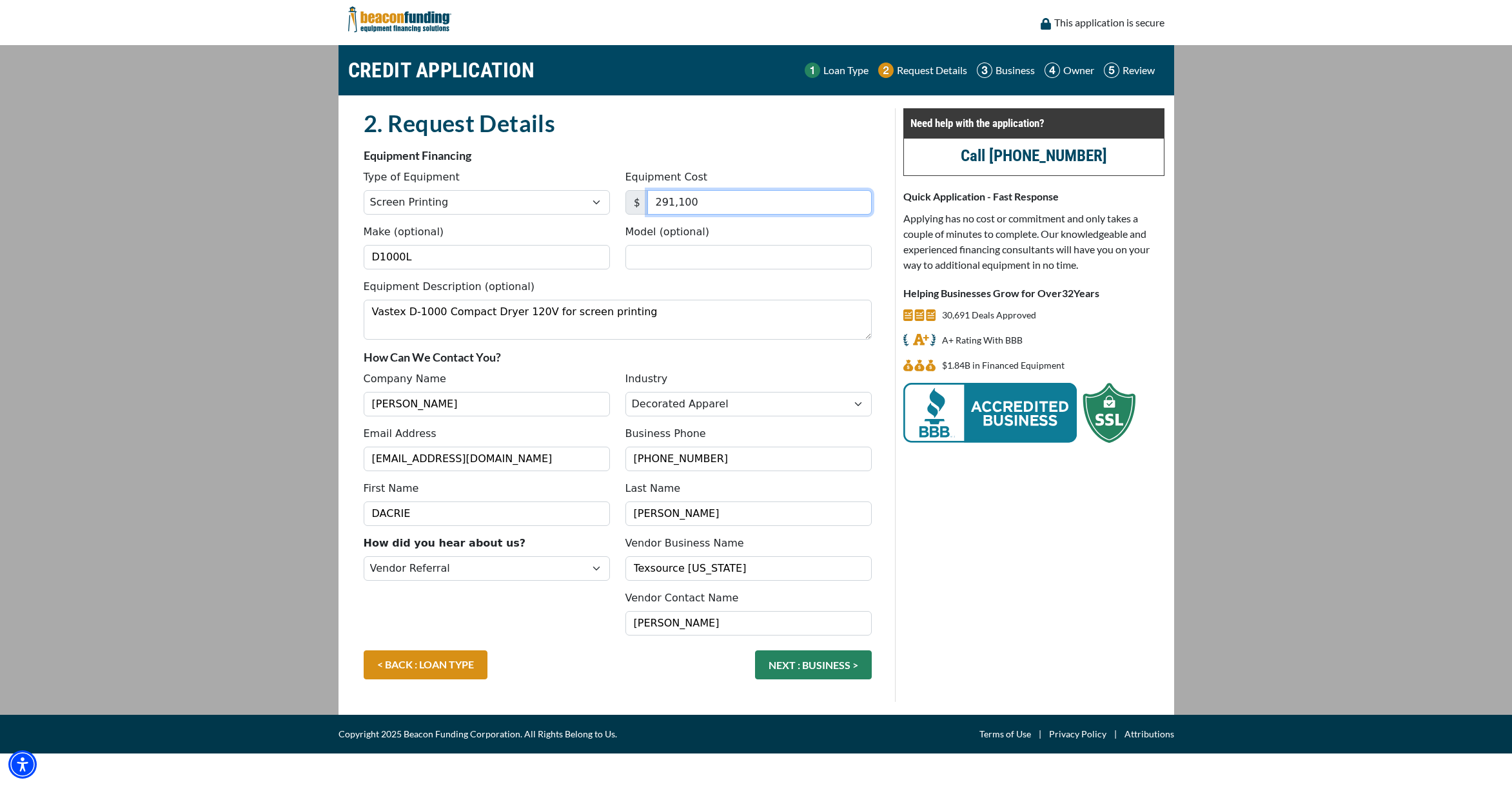
click at [736, 196] on input "291,100" at bounding box center [760, 202] width 224 height 24
type input "2,911"
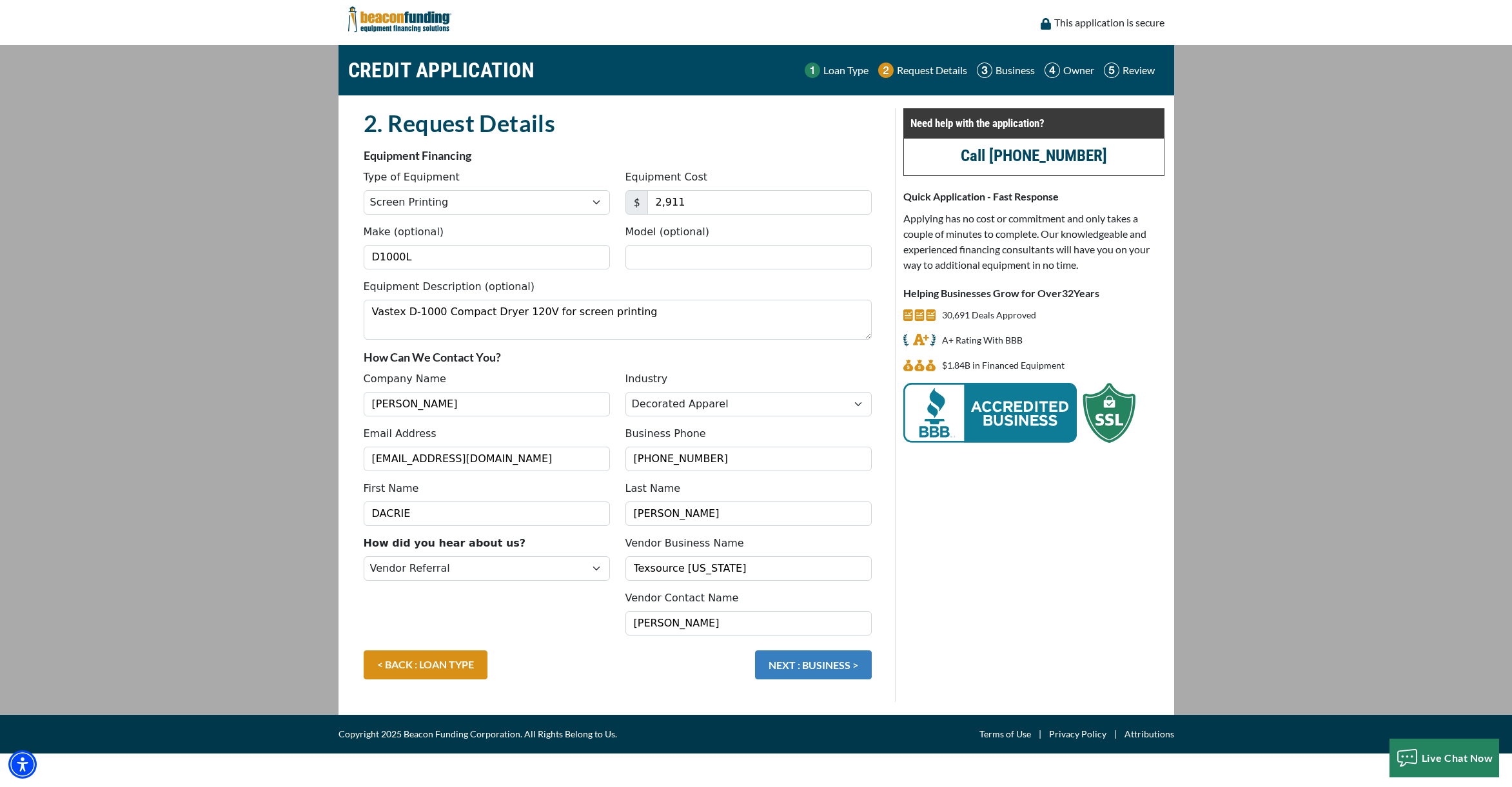
click at [818, 668] on button "NEXT : BUSINESS >" at bounding box center [813, 665] width 116 height 29
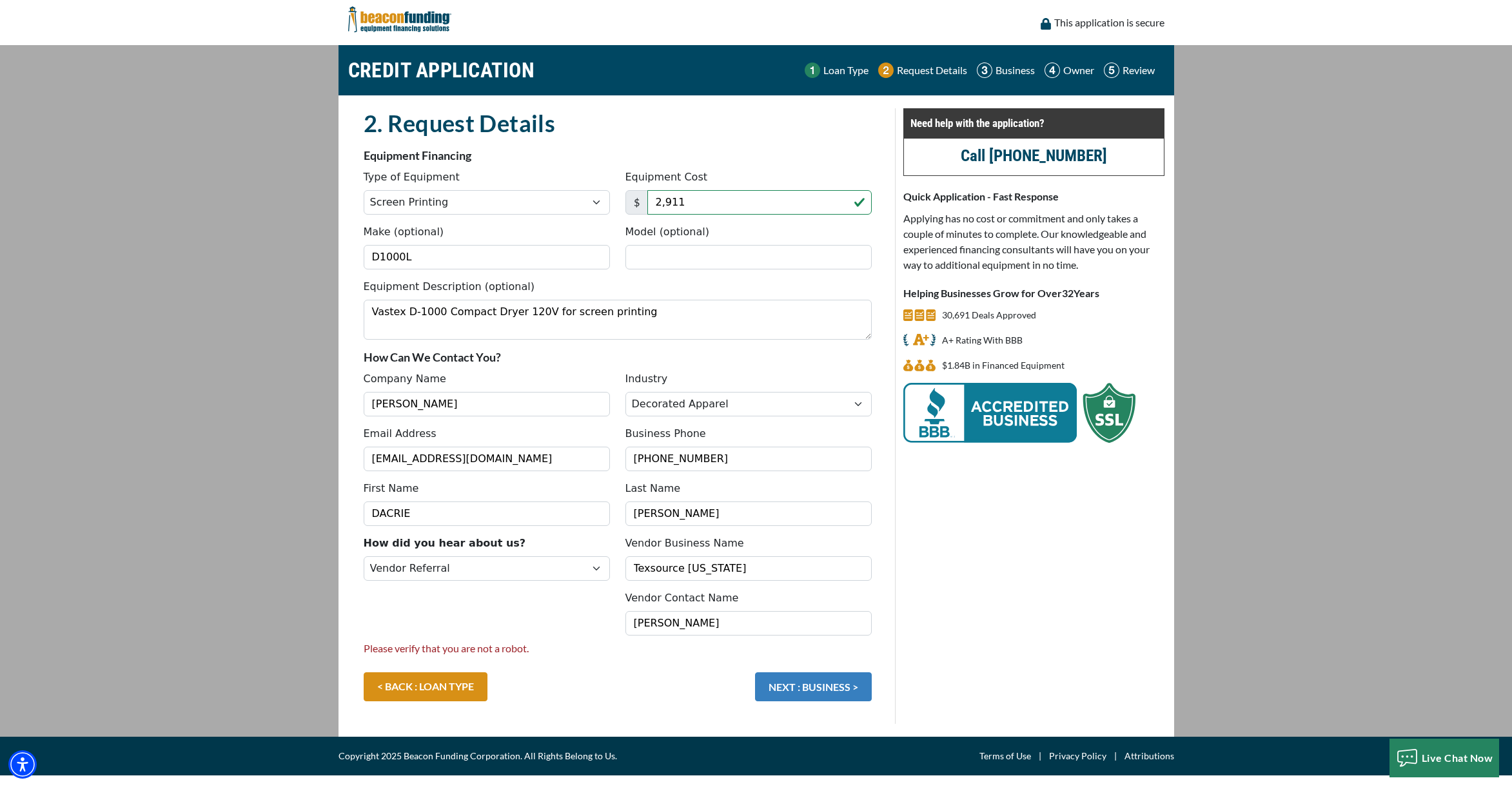
click at [791, 691] on button "NEXT : BUSINESS >" at bounding box center [813, 687] width 116 height 29
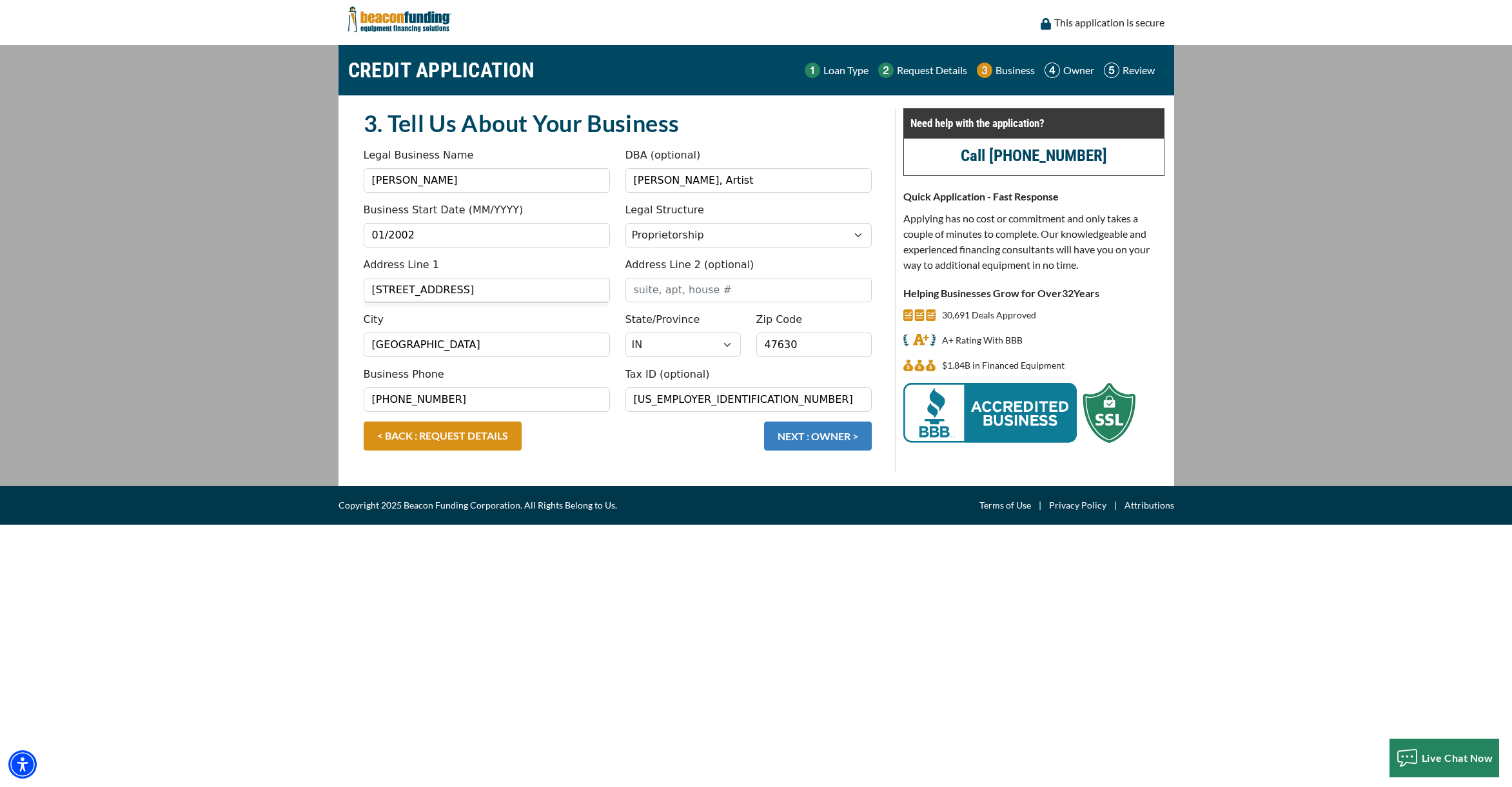
click at [780, 432] on button "NEXT : OWNER >" at bounding box center [818, 436] width 108 height 29
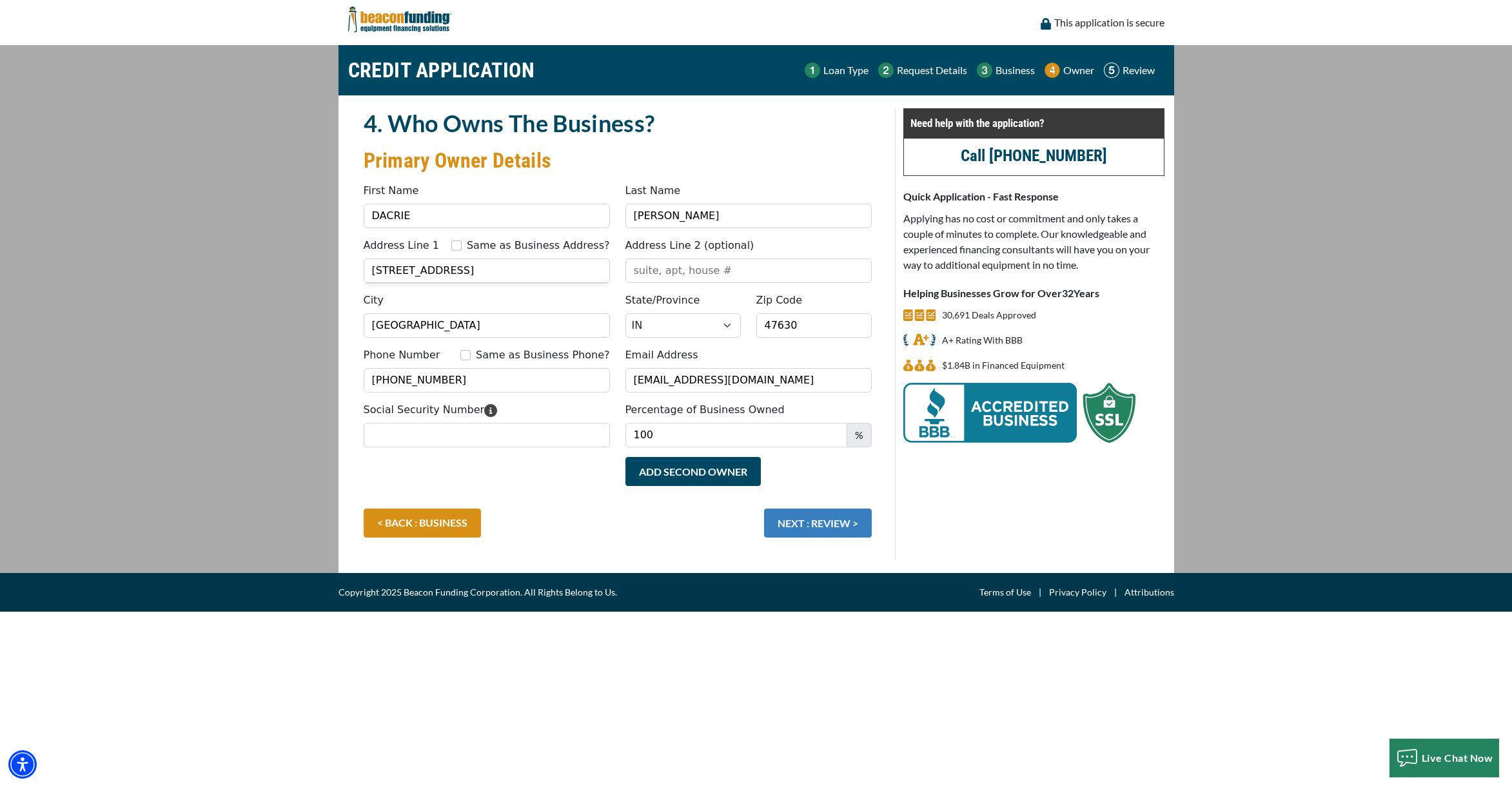
click at [791, 525] on button "NEXT : REVIEW >" at bounding box center [818, 522] width 108 height 29
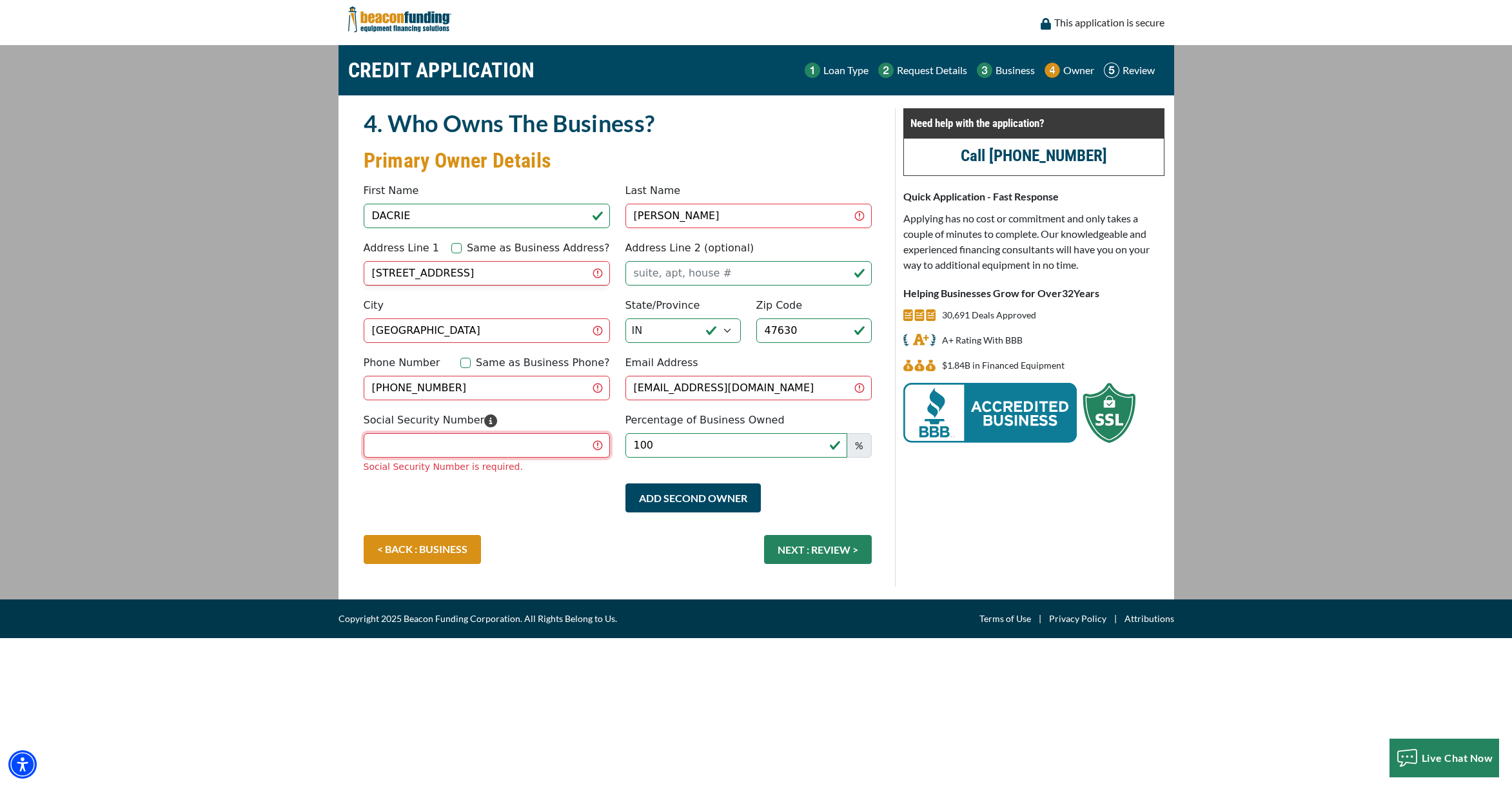
click at [438, 439] on input "Social Security Number" at bounding box center [487, 445] width 246 height 24
type input "314-90-3735"
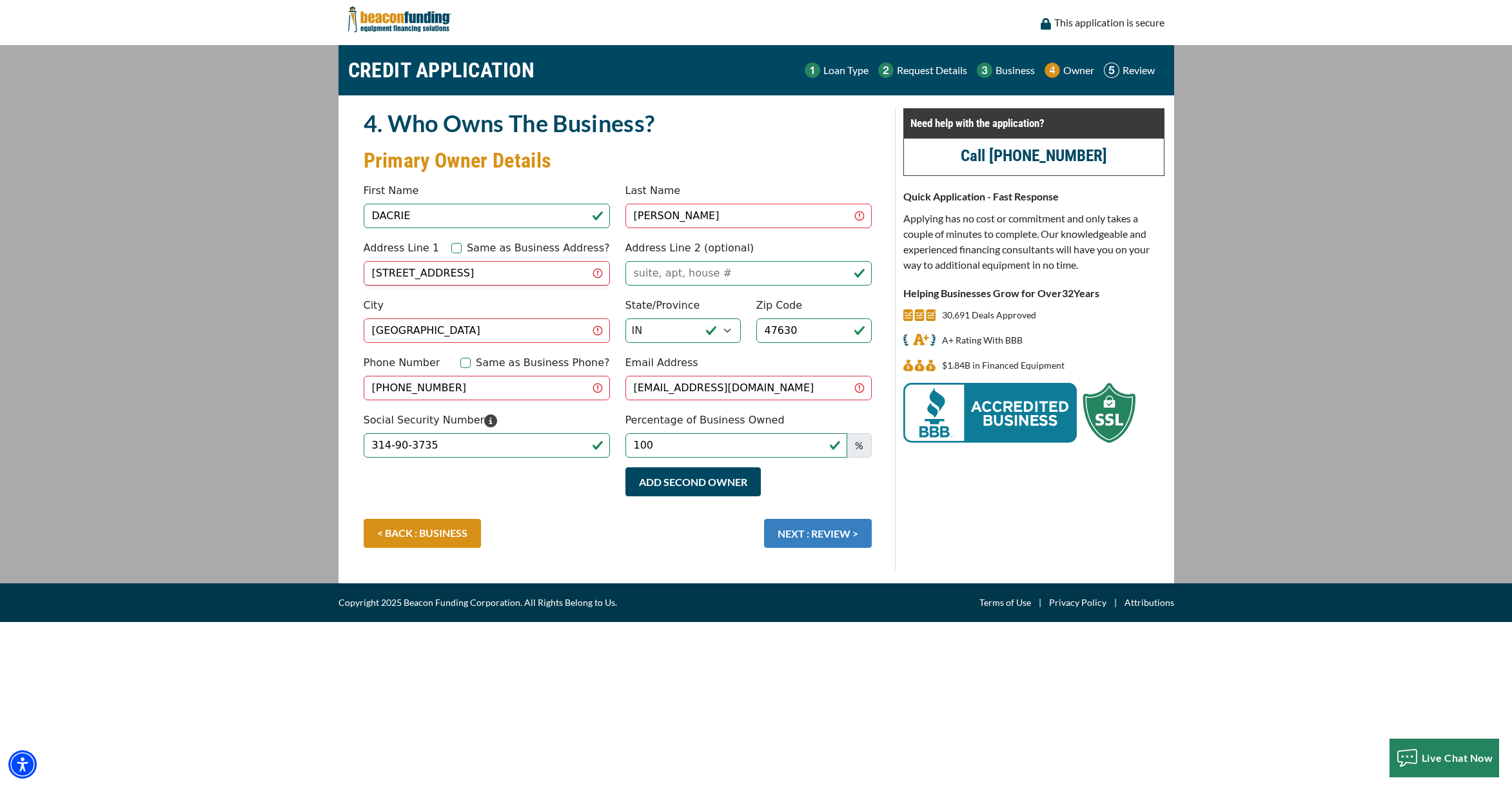
click at [802, 534] on button "NEXT : REVIEW >" at bounding box center [818, 533] width 108 height 29
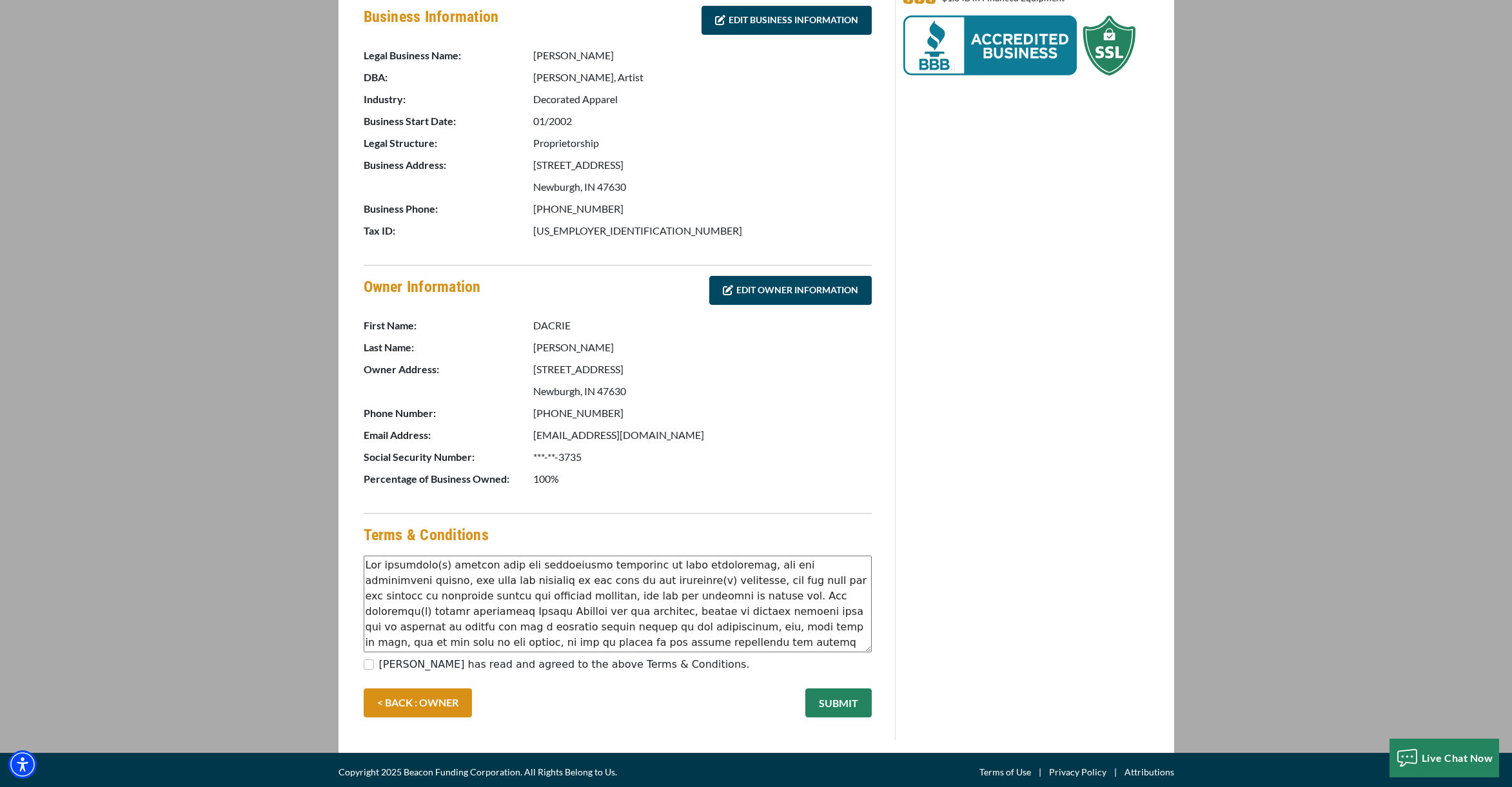
scroll to position [371, 0]
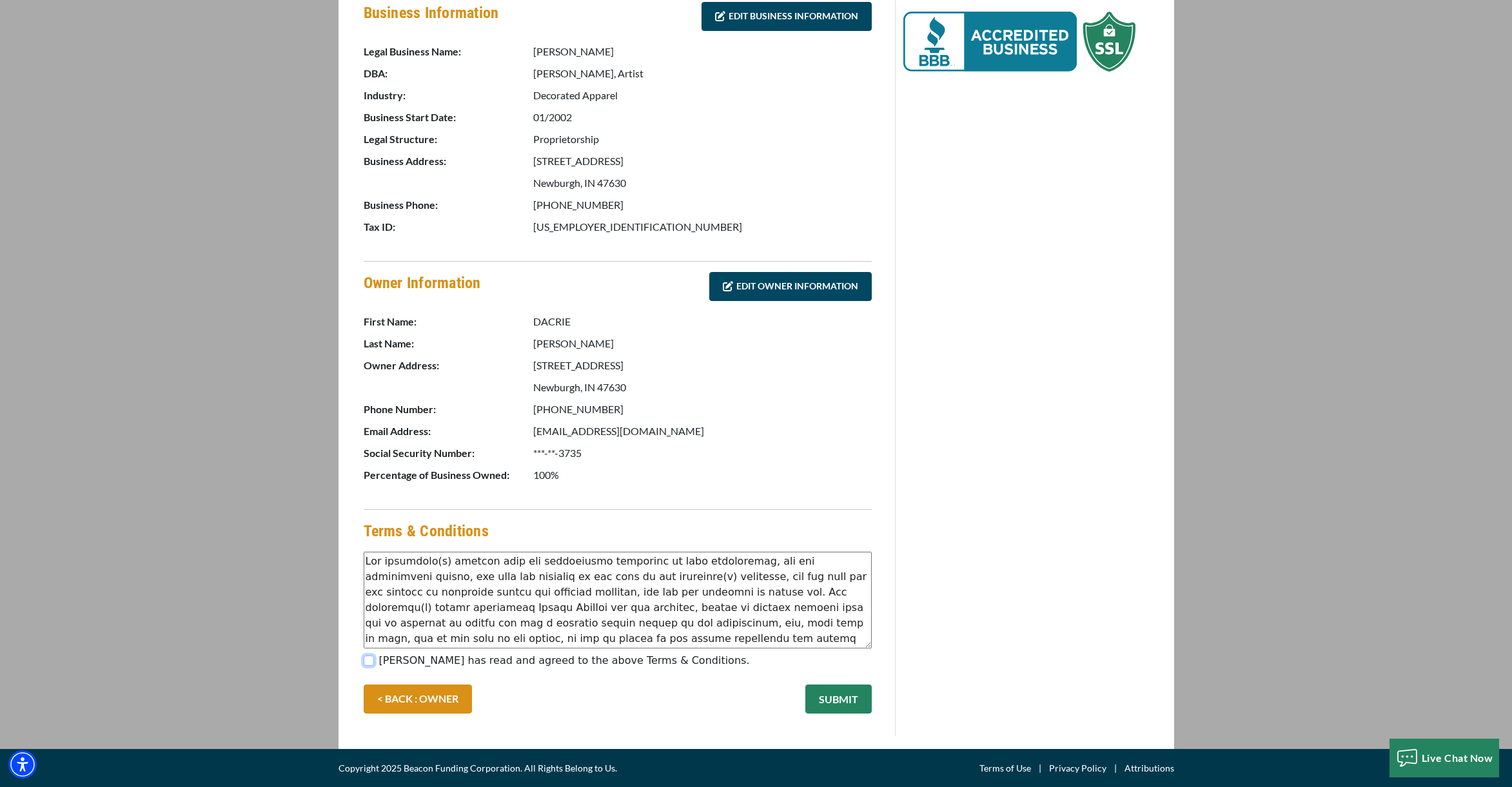
click at [371, 660] on input "[PERSON_NAME] has read and agreed to the above Terms & Conditions." at bounding box center [369, 661] width 10 height 10
checkbox input "true"
click at [843, 699] on button "SUBMIT" at bounding box center [839, 699] width 66 height 29
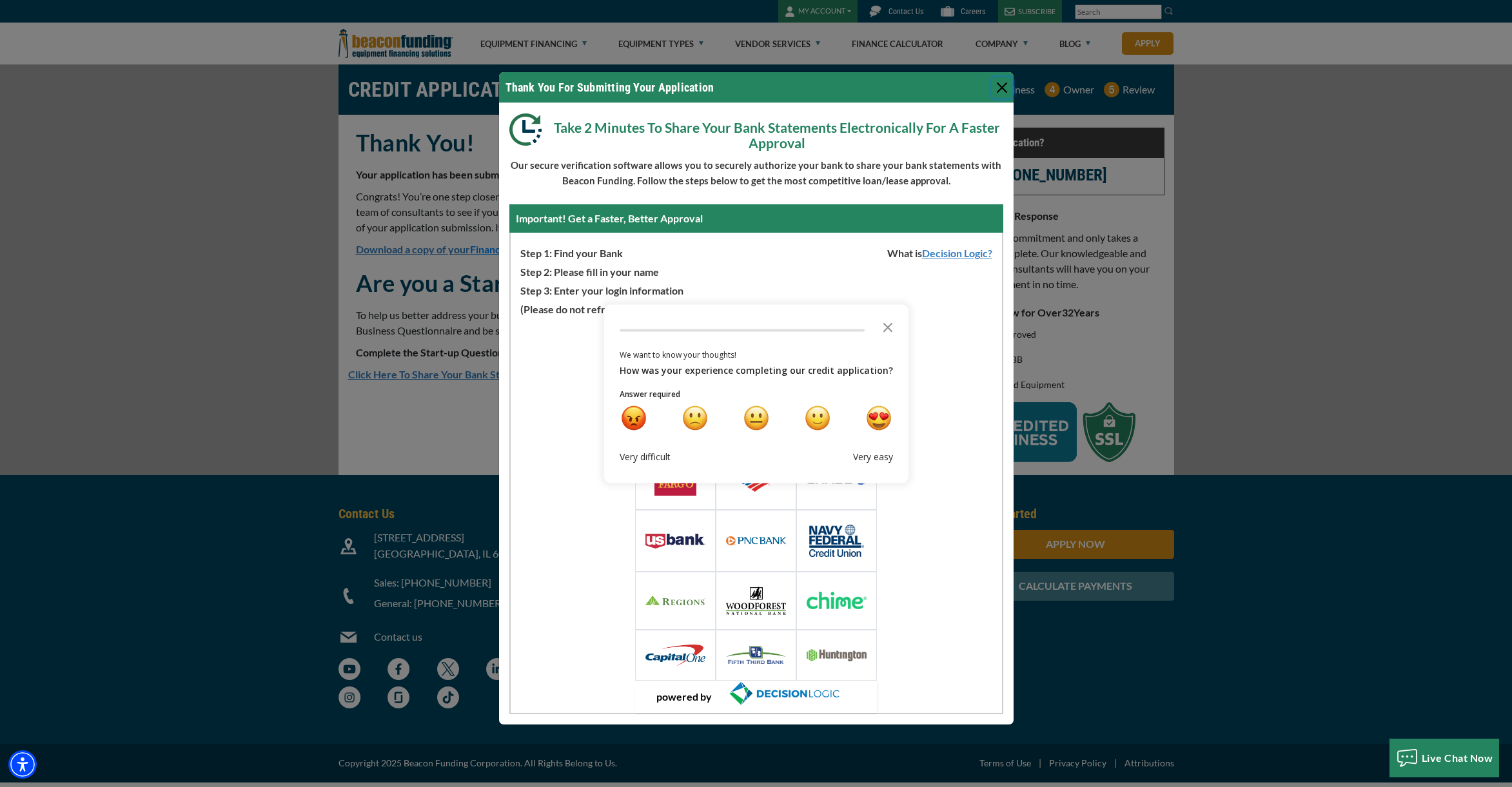
click at [883, 324] on icon "Close the survey" at bounding box center [888, 326] width 26 height 26
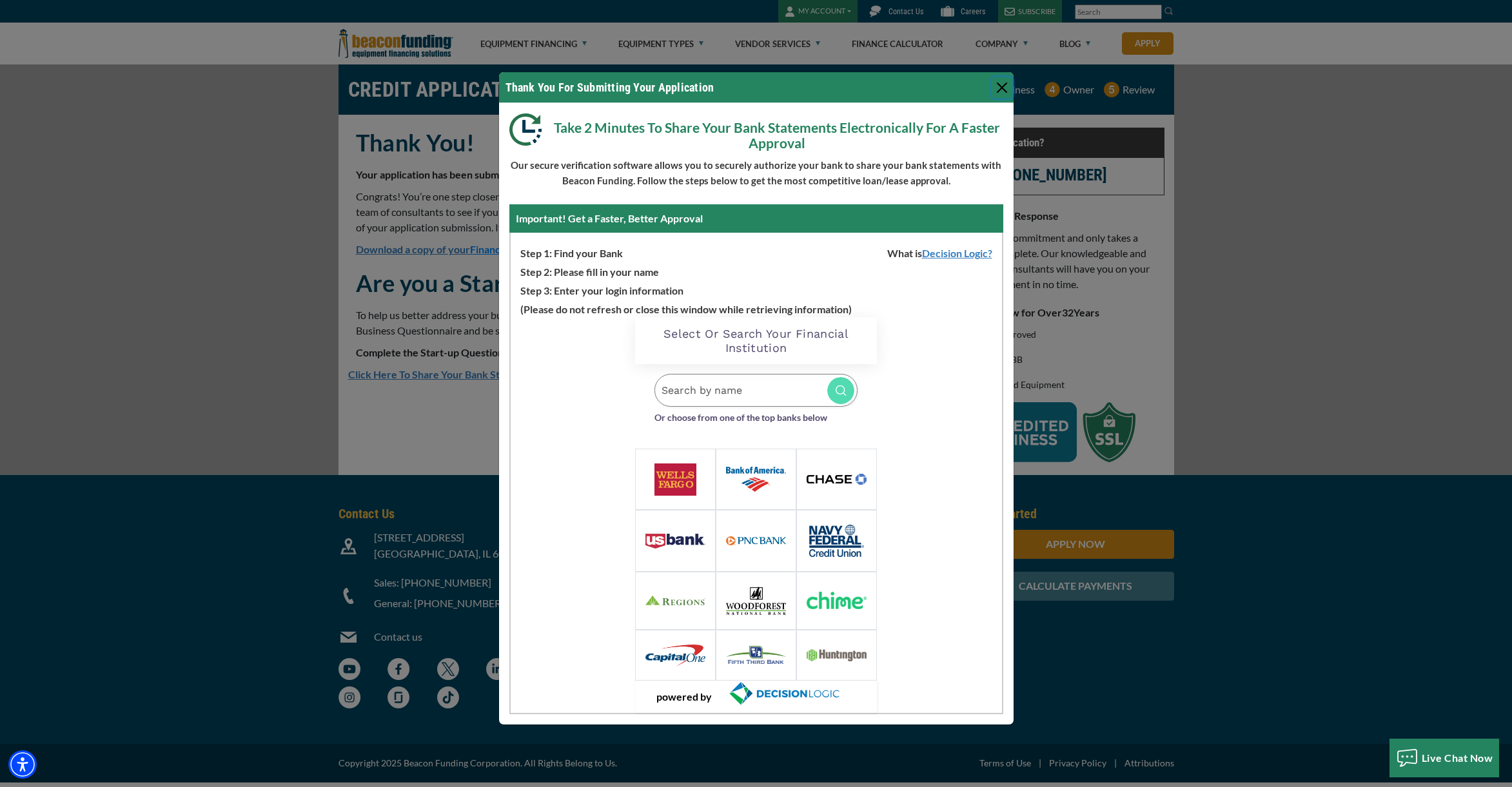
click at [1004, 85] on button "Close" at bounding box center [1002, 87] width 21 height 21
